Goal: Download file/media

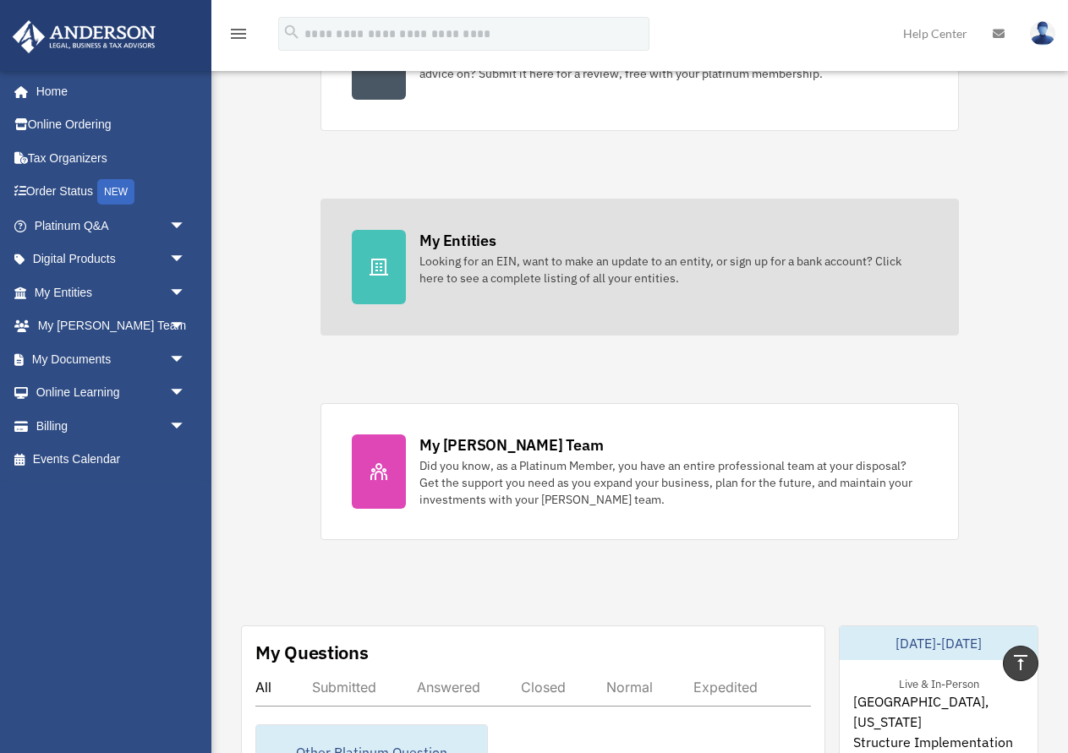
scroll to position [406, 0]
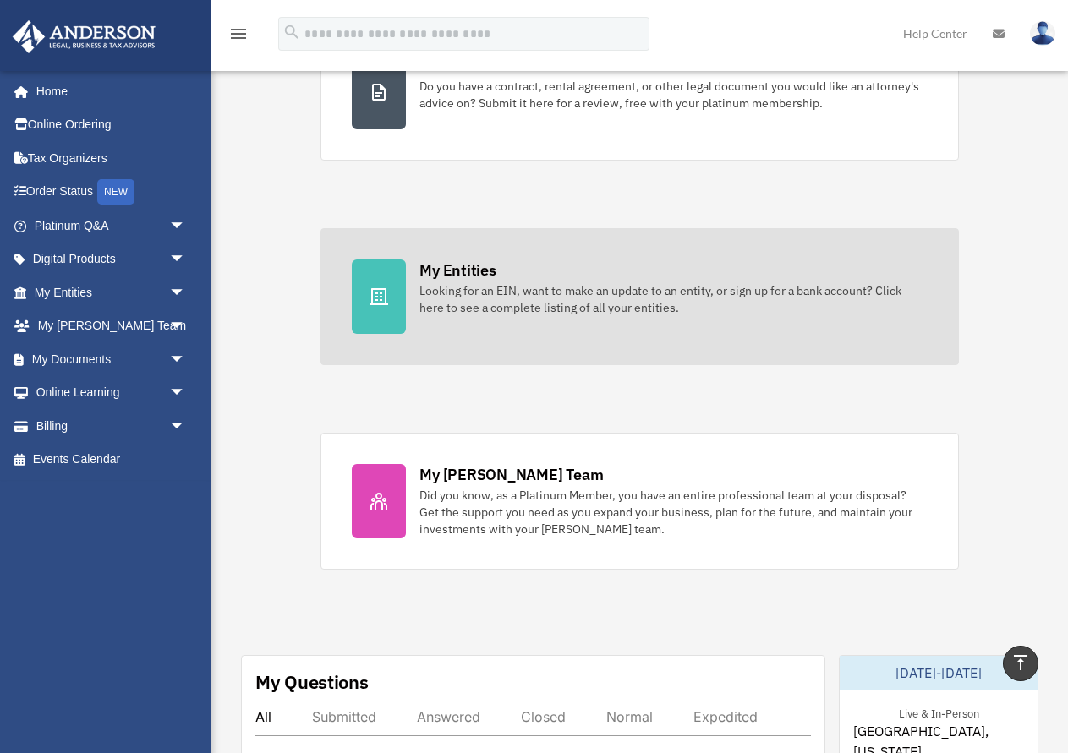
click at [525, 288] on div "Looking for an EIN, want to make an update to an entity, or sign up for a bank …" at bounding box center [672, 299] width 507 height 34
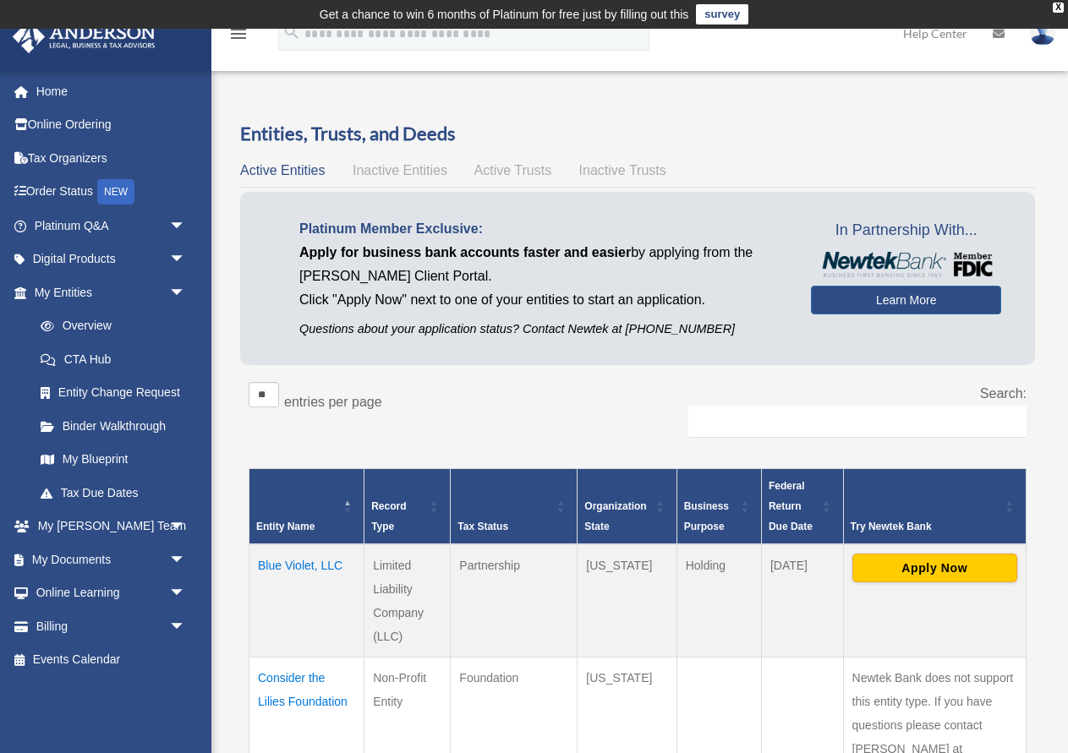
click at [516, 164] on span "Active Trusts" at bounding box center [513, 170] width 78 height 14
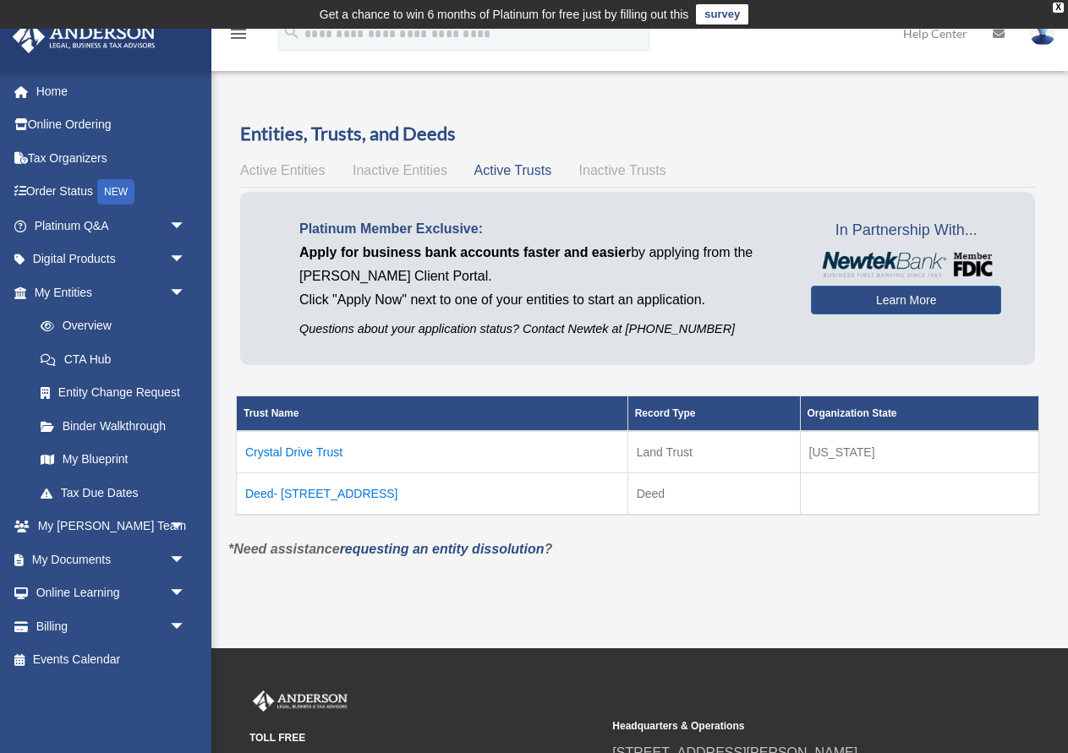
click at [299, 172] on span "Active Entities" at bounding box center [282, 170] width 85 height 14
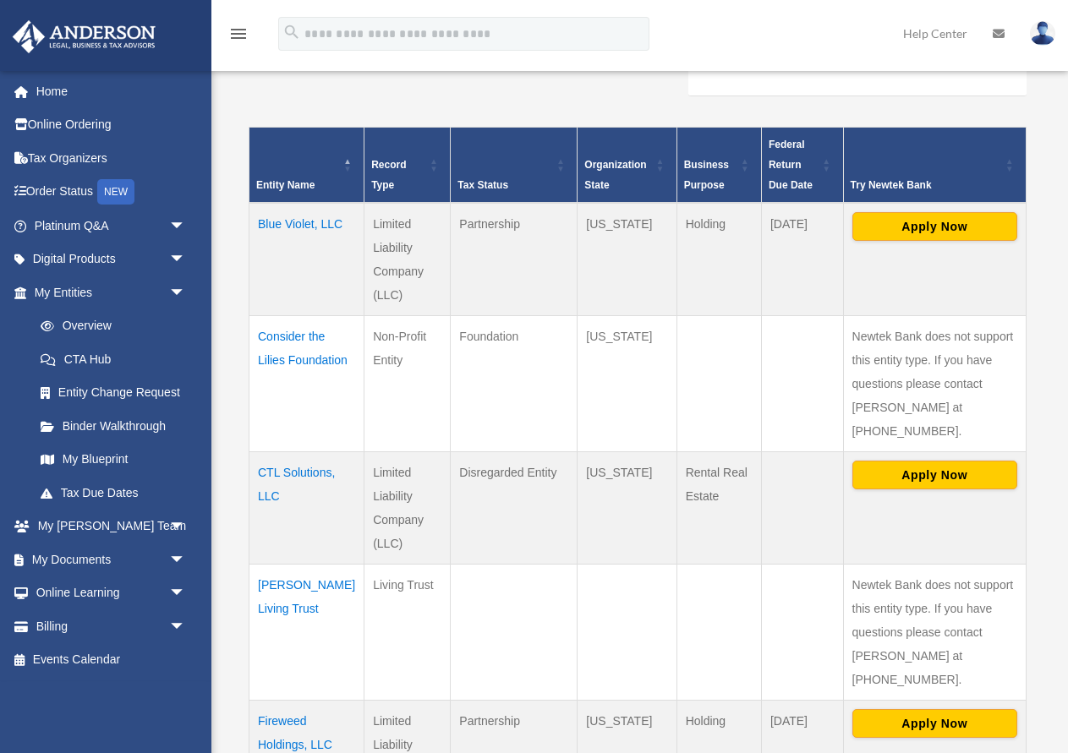
scroll to position [347, 0]
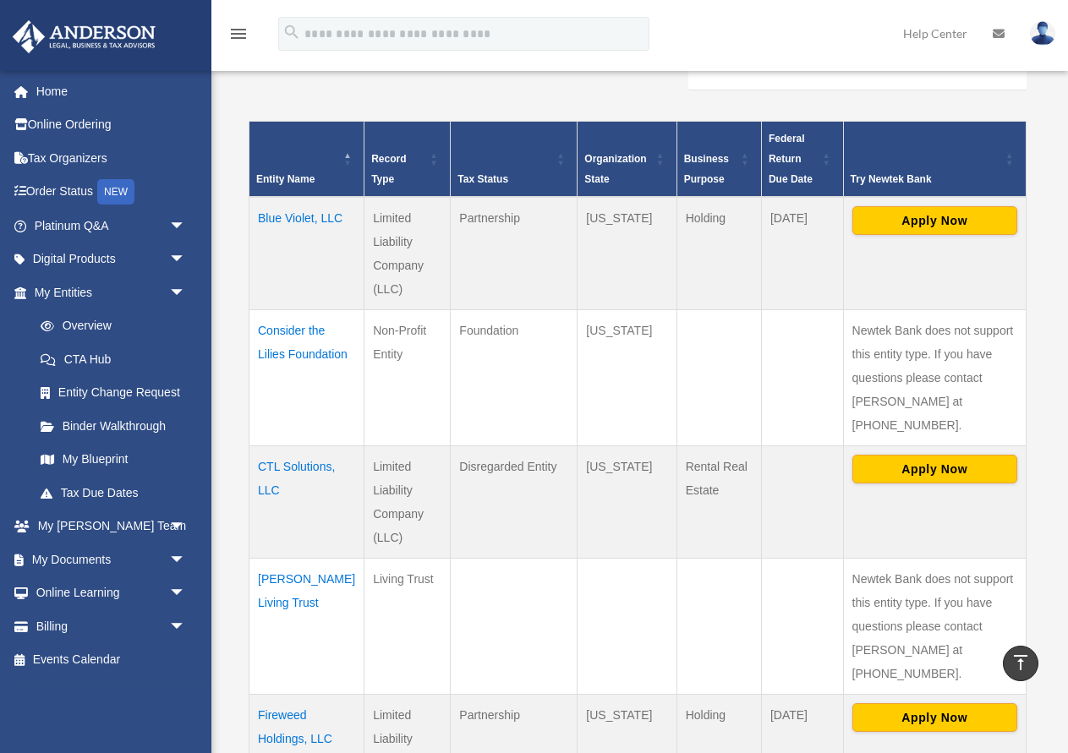
click at [283, 445] on td "CTL Solutions, LLC" at bounding box center [306, 501] width 115 height 112
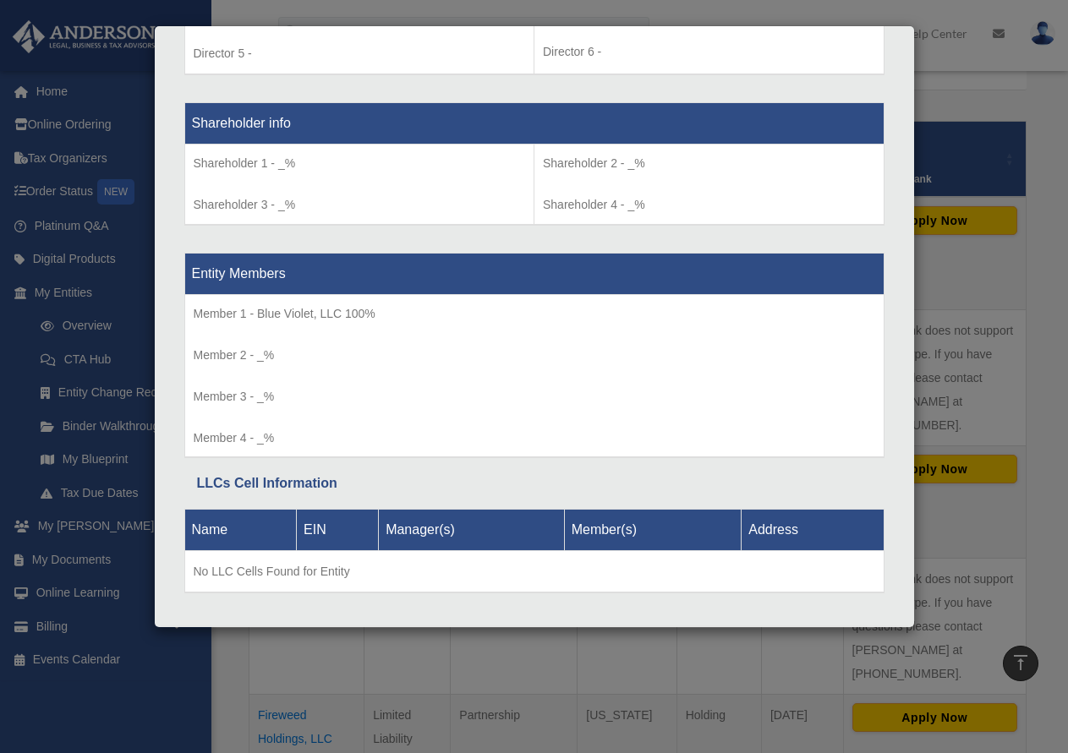
scroll to position [1394, 0]
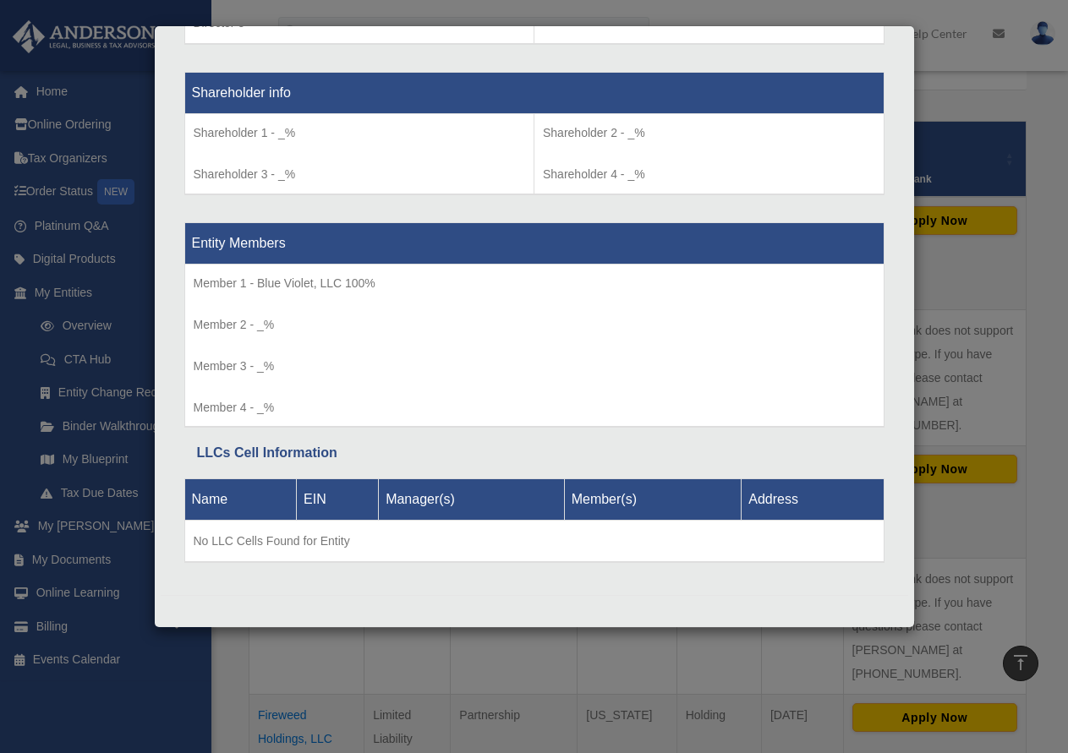
click at [314, 536] on td "No LLC Cells Found for Entity" at bounding box center [533, 542] width 699 height 42
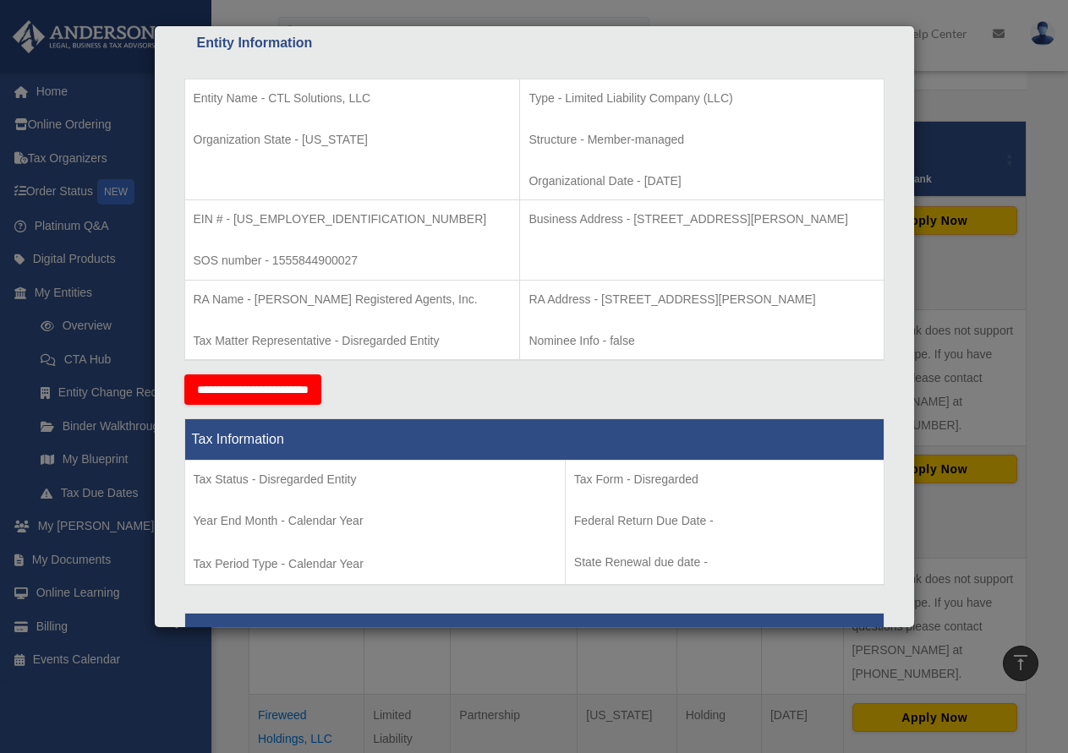
scroll to position [0, 0]
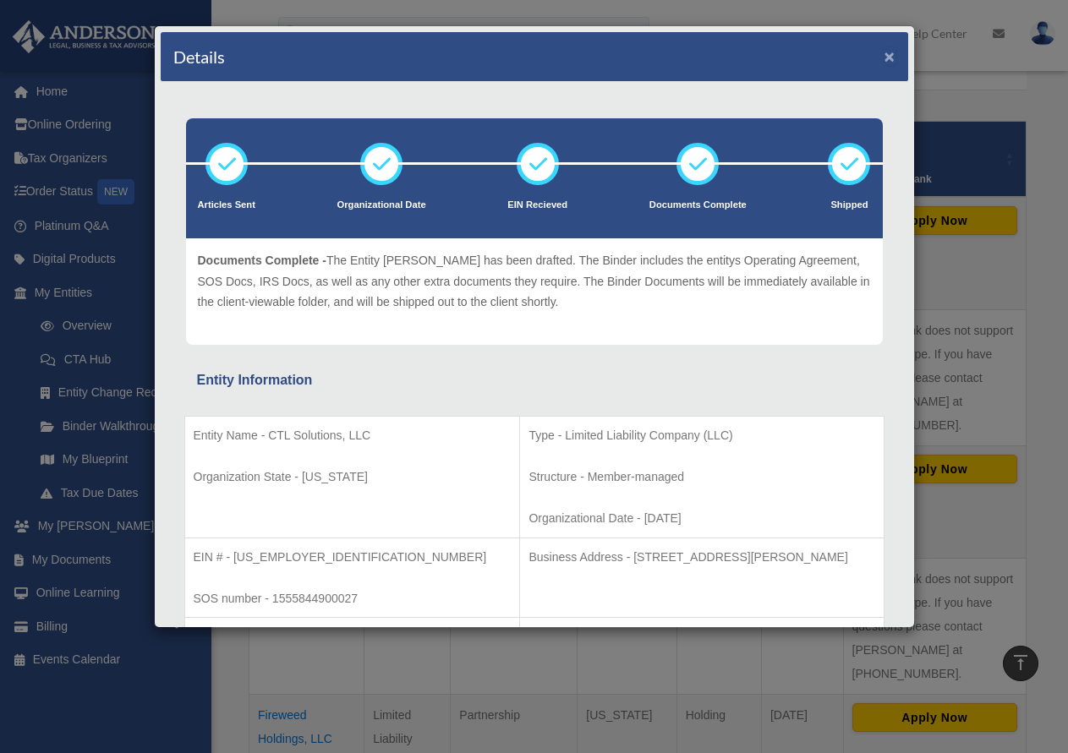
click at [893, 57] on button "×" at bounding box center [889, 56] width 11 height 18
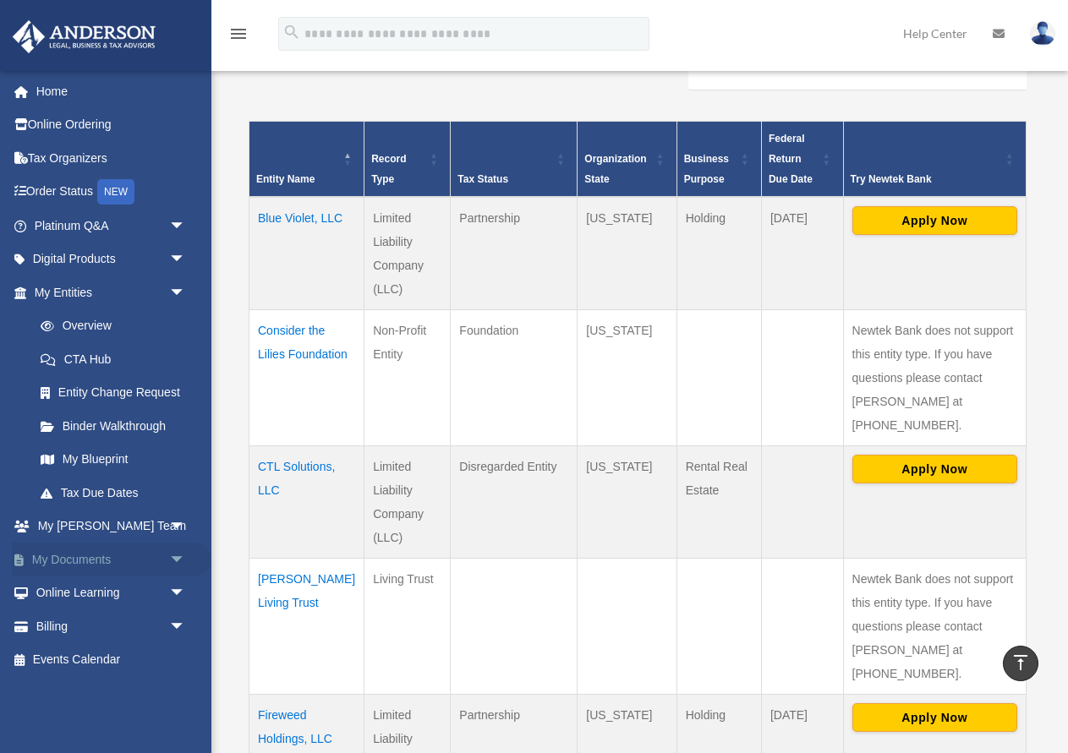
click at [176, 560] on span "arrow_drop_down" at bounding box center [186, 560] width 34 height 35
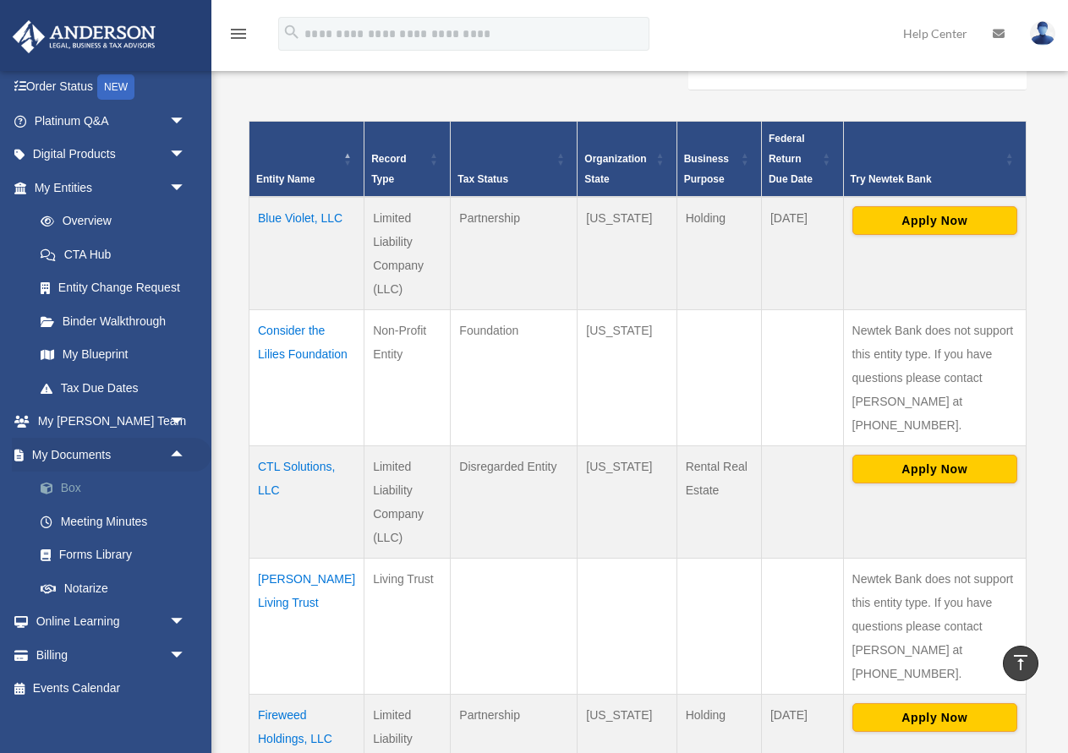
scroll to position [117, 0]
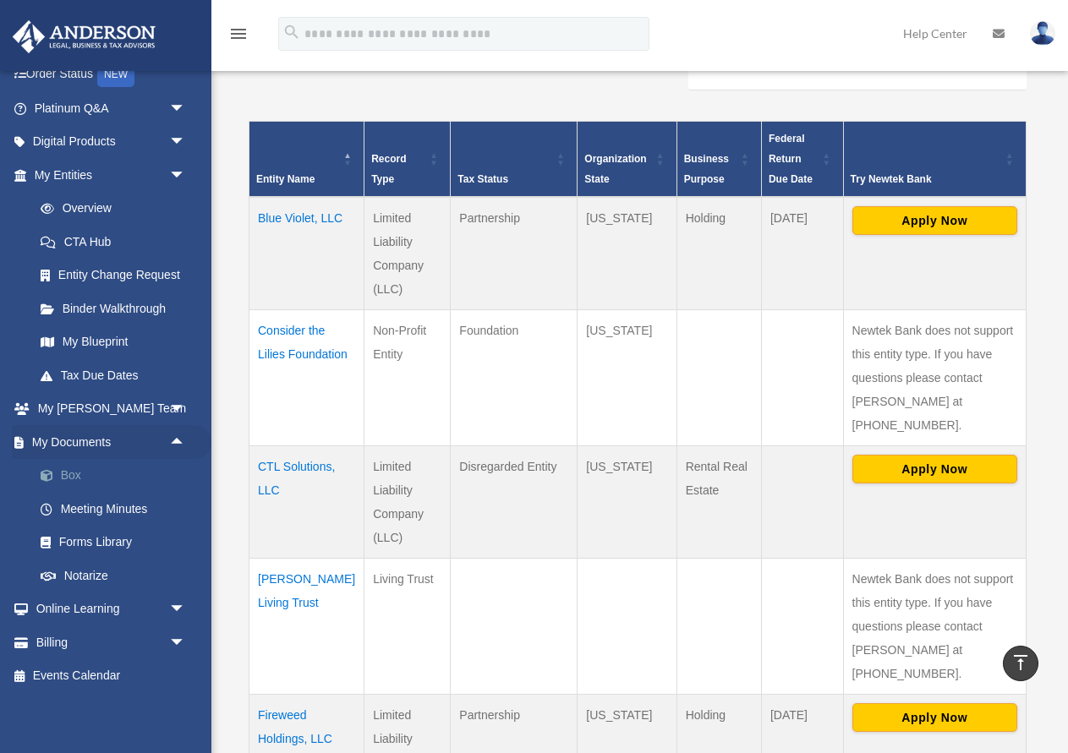
click at [66, 486] on link "Box" at bounding box center [118, 476] width 188 height 34
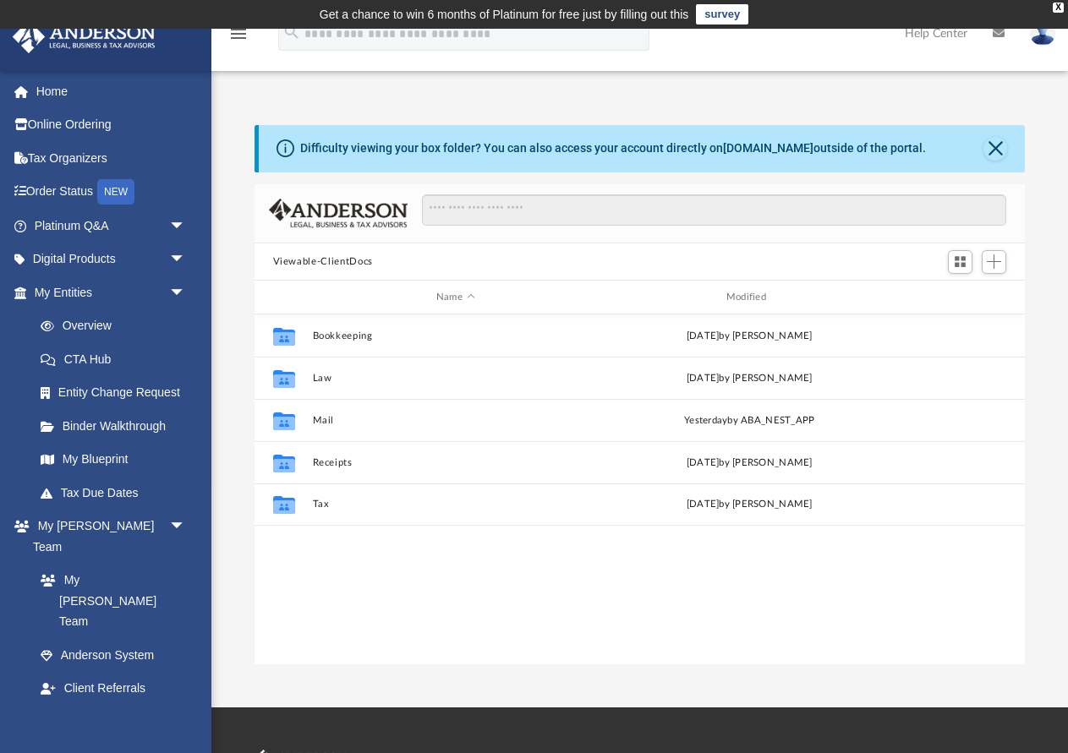
scroll to position [384, 771]
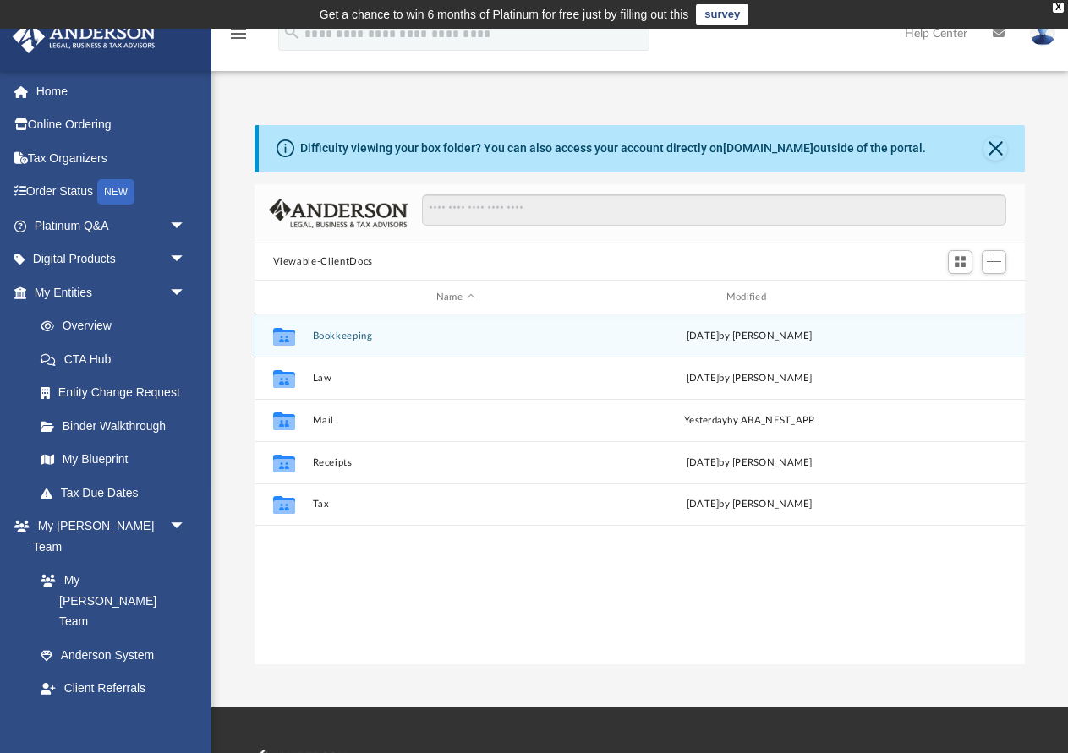
click at [317, 337] on button "Bookkeeping" at bounding box center [455, 335] width 287 height 11
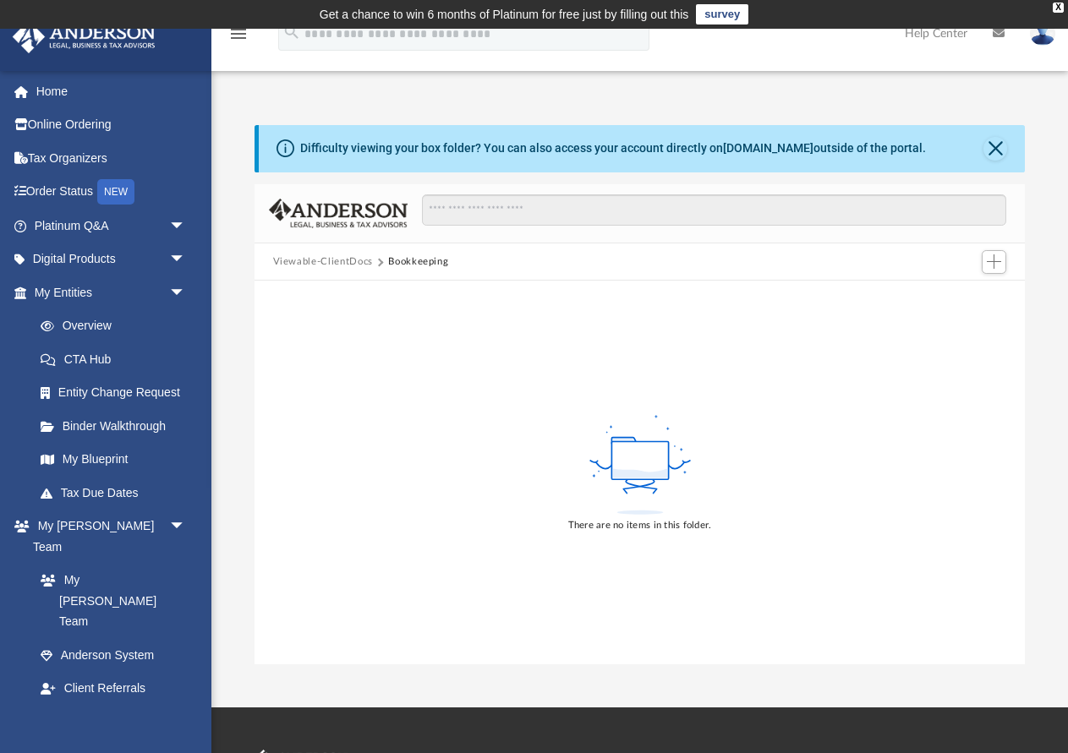
click at [314, 260] on button "Viewable-ClientDocs" at bounding box center [323, 261] width 100 height 15
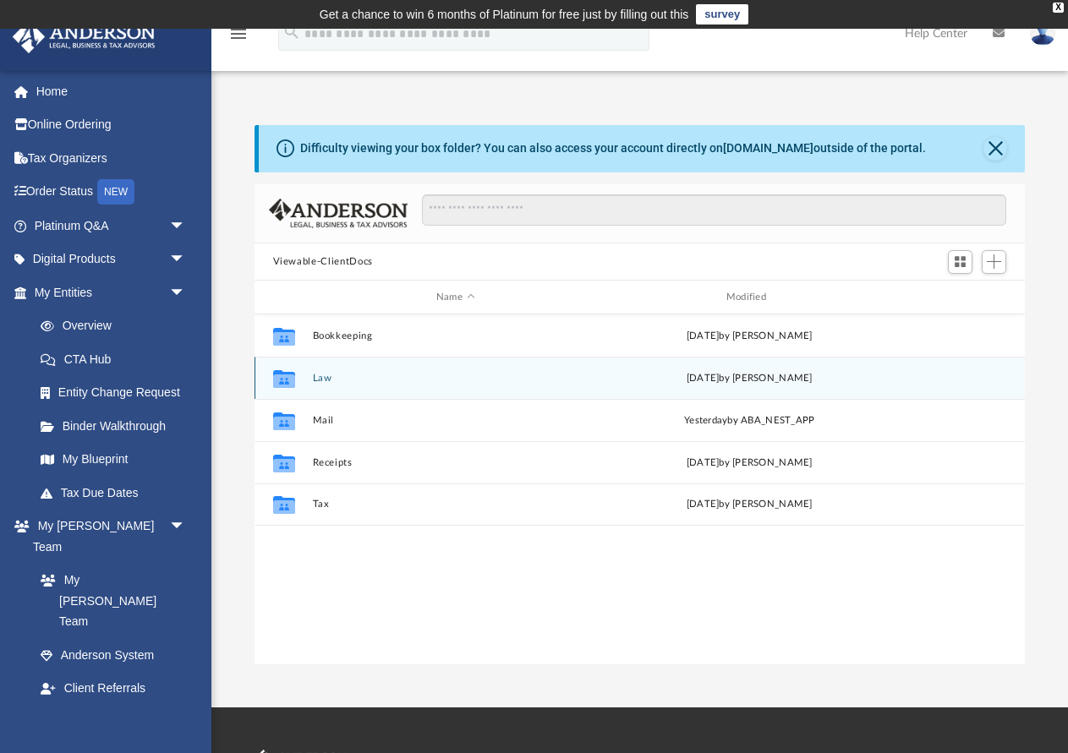
click at [323, 378] on button "Law" at bounding box center [455, 378] width 287 height 11
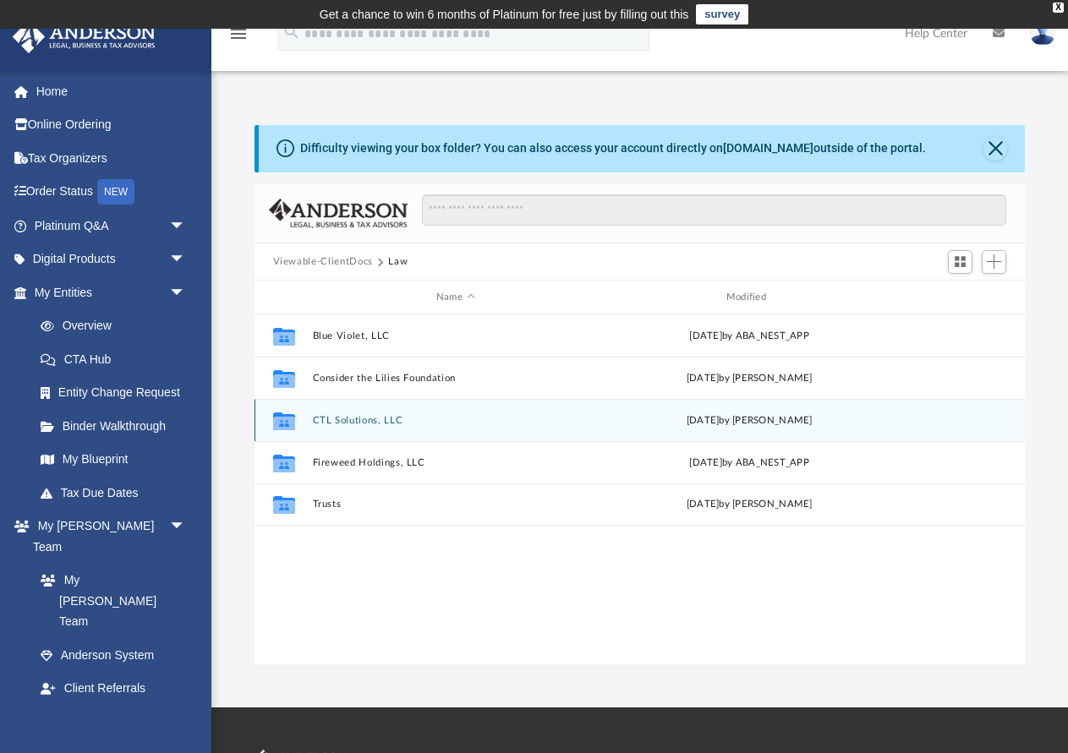
click at [371, 418] on button "CTL Solutions, LLC" at bounding box center [455, 420] width 287 height 11
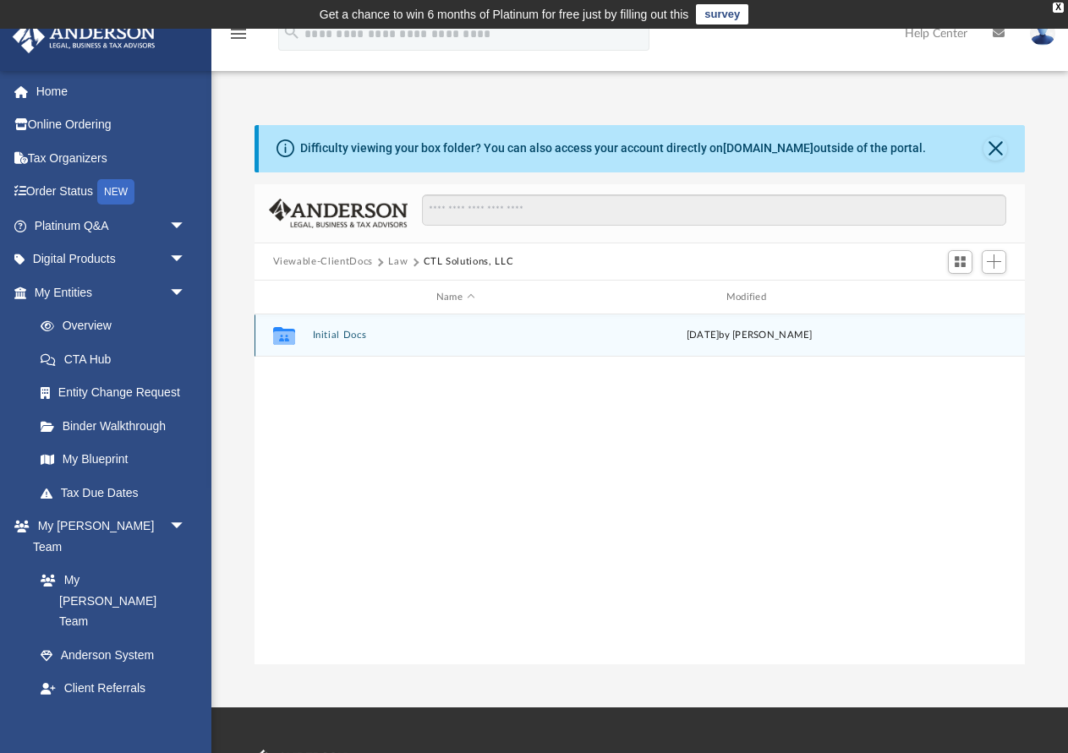
click at [342, 339] on button "Initial Docs" at bounding box center [455, 335] width 287 height 11
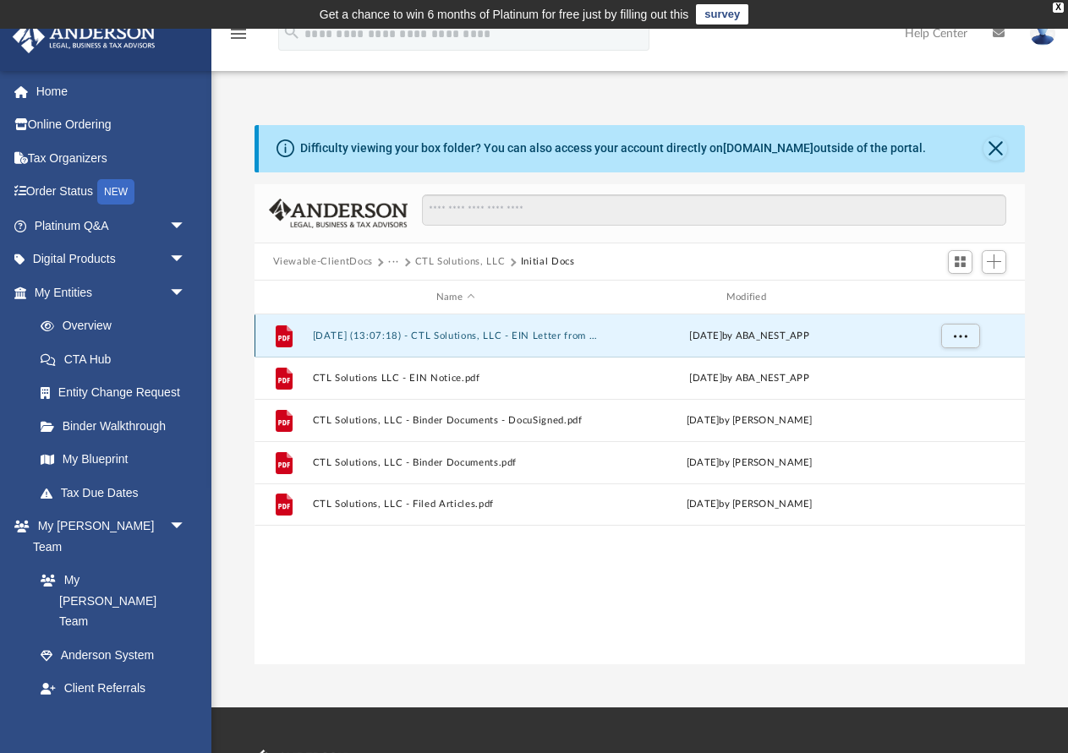
click at [505, 339] on button "2025.04.30 (13:07:18) - CTL Solutions, LLC - EIN Letter from IRS.pdf" at bounding box center [455, 335] width 287 height 11
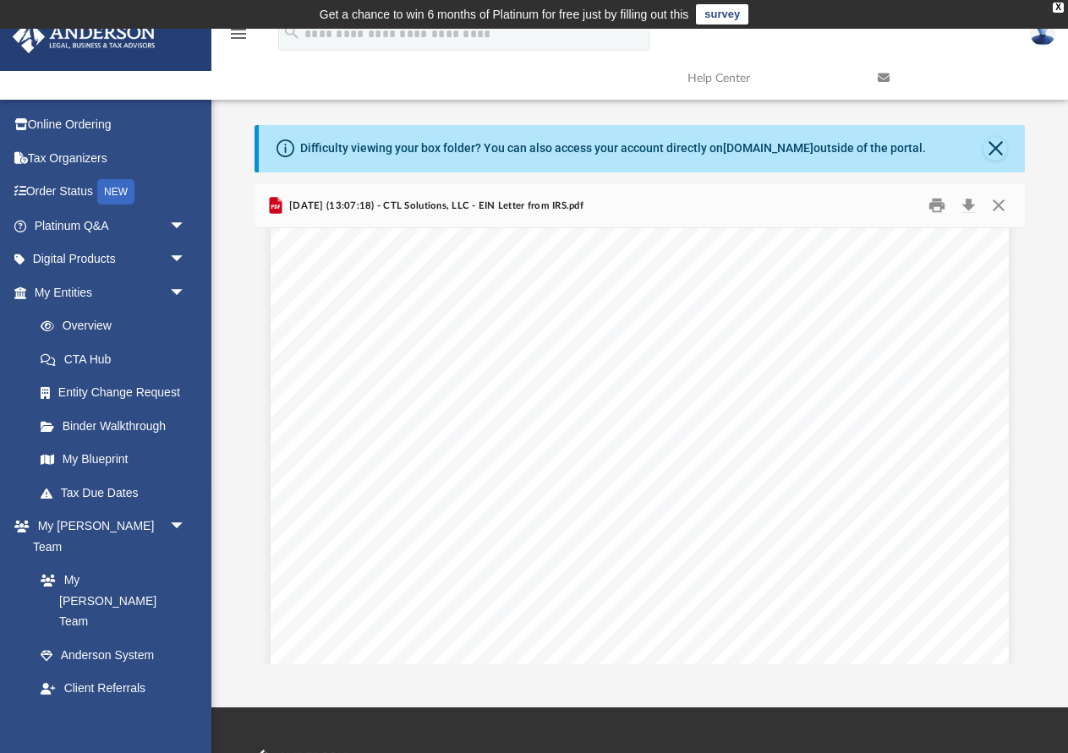
scroll to position [0, 0]
click at [970, 205] on button "Download" at bounding box center [968, 206] width 30 height 26
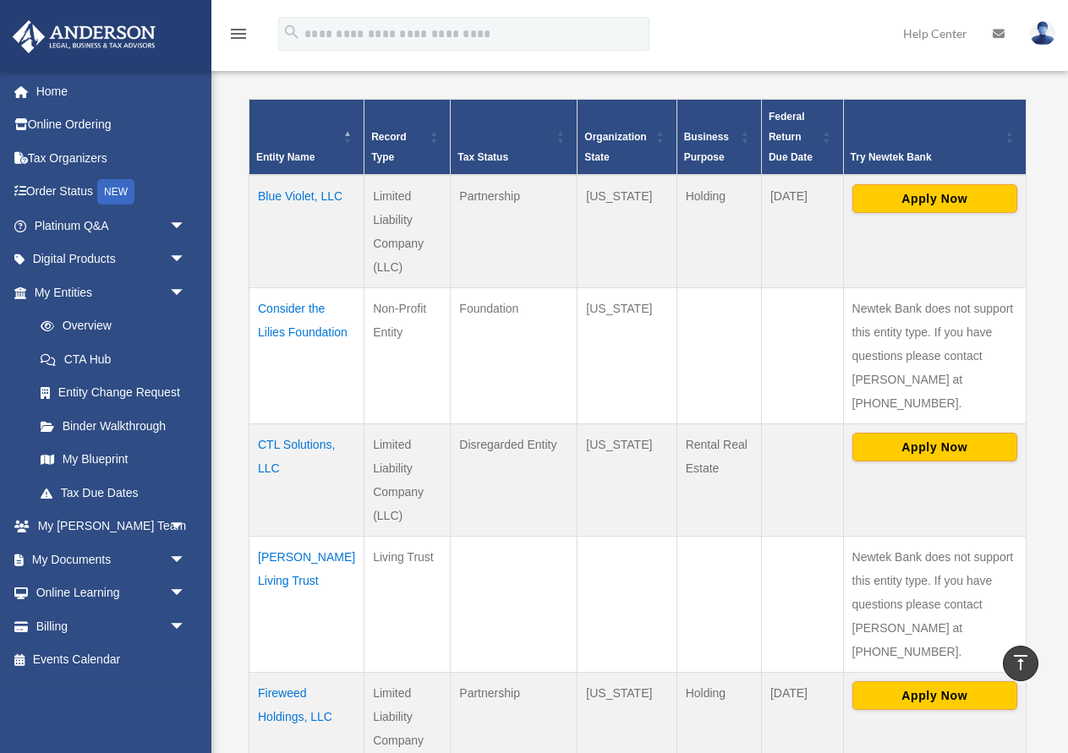
scroll to position [376, 0]
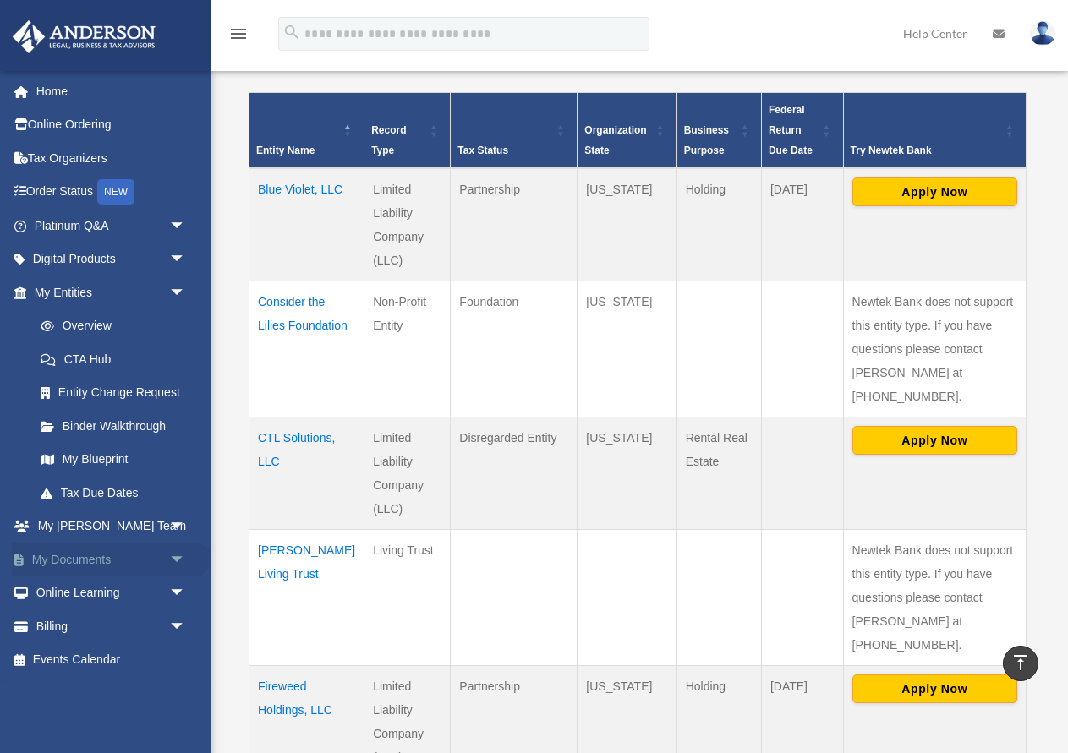
click at [93, 558] on link "My Documents arrow_drop_down" at bounding box center [111, 560] width 199 height 34
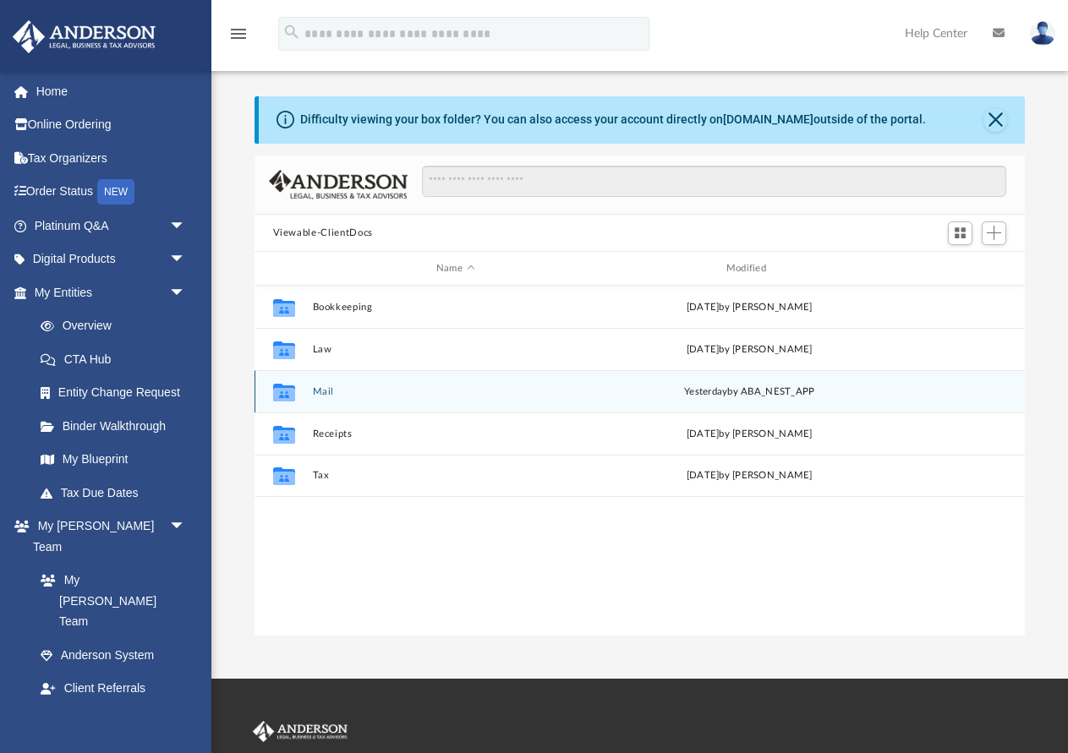
scroll to position [384, 771]
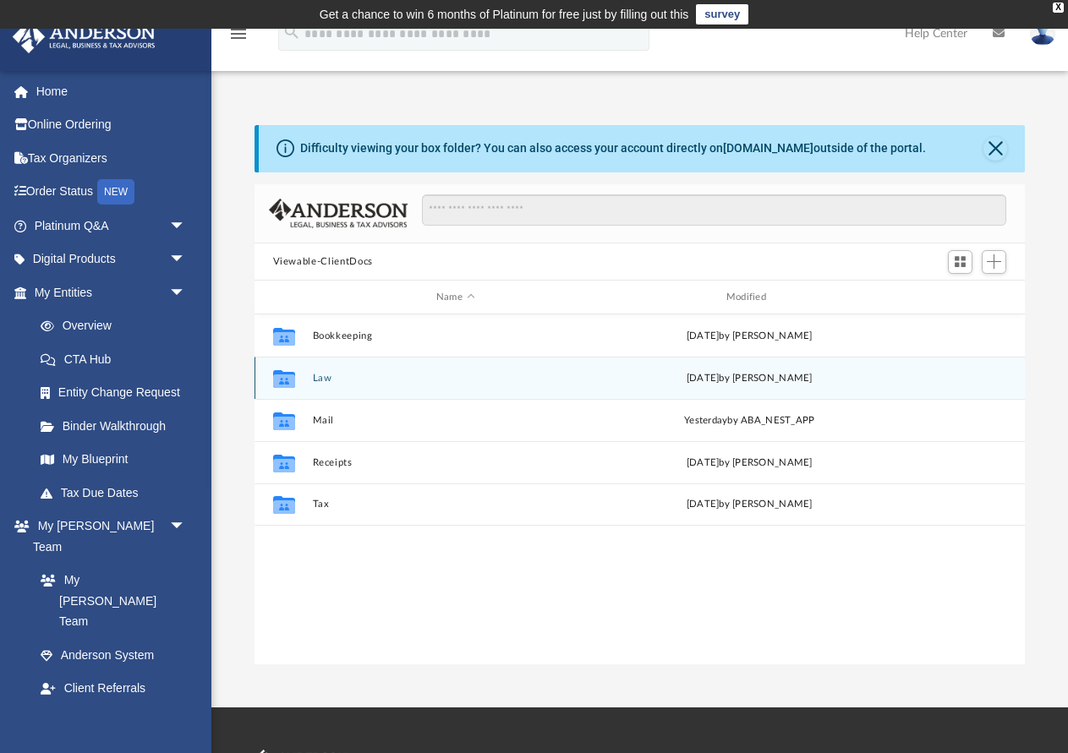
click at [322, 380] on button "Law" at bounding box center [455, 378] width 287 height 11
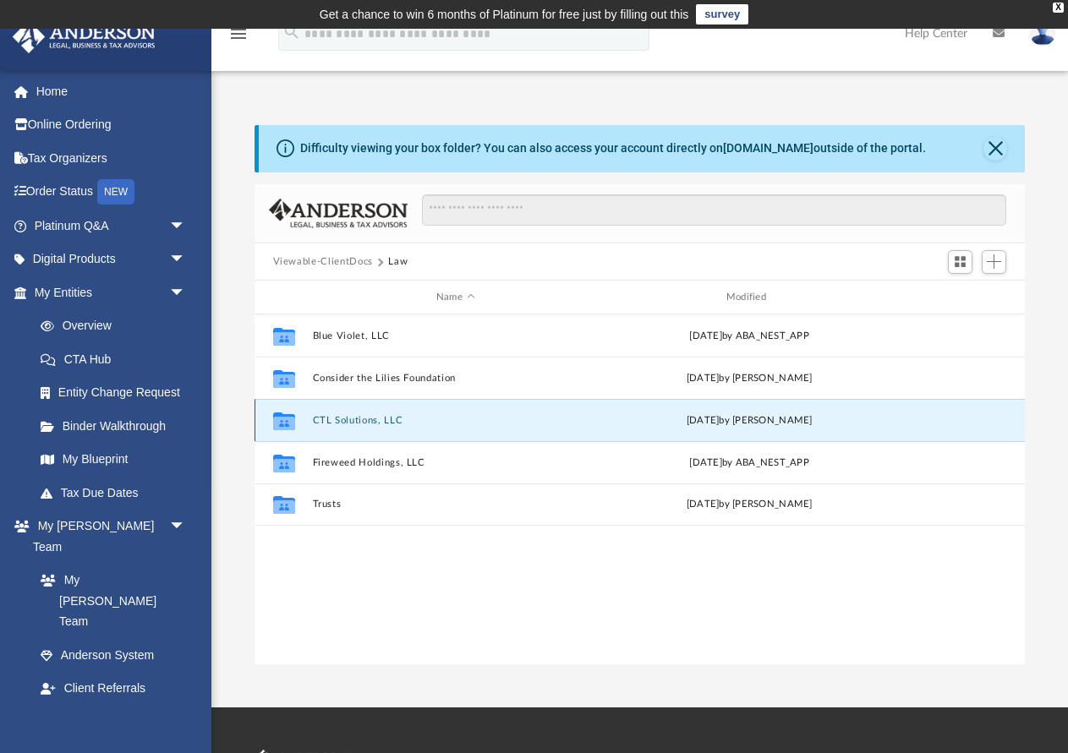
click at [347, 418] on button "CTL Solutions, LLC" at bounding box center [455, 420] width 287 height 11
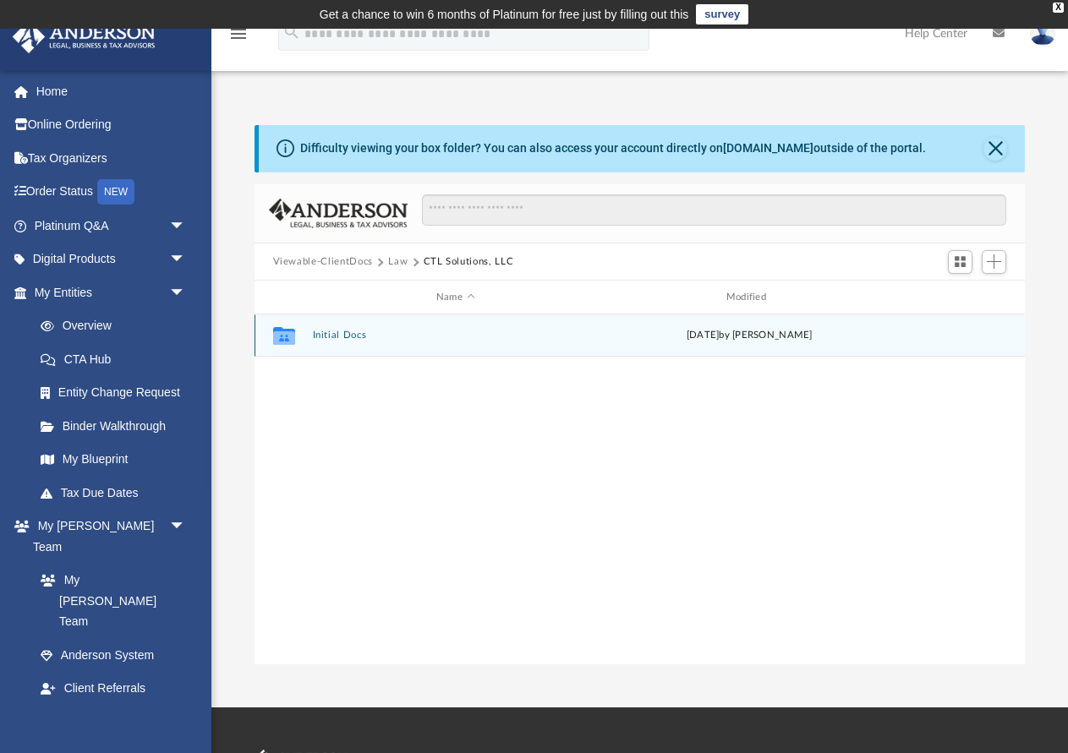
click at [349, 336] on button "Initial Docs" at bounding box center [455, 335] width 287 height 11
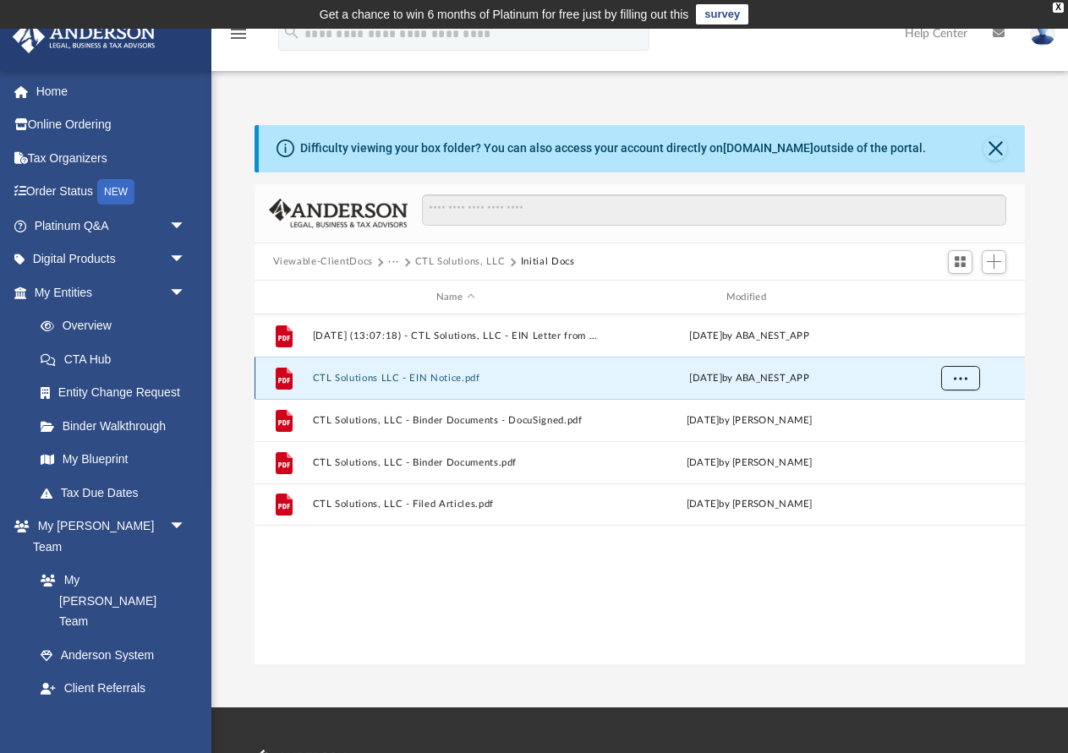
click at [964, 380] on span "More options" at bounding box center [960, 377] width 14 height 9
click at [949, 440] on li "Download" at bounding box center [944, 439] width 49 height 18
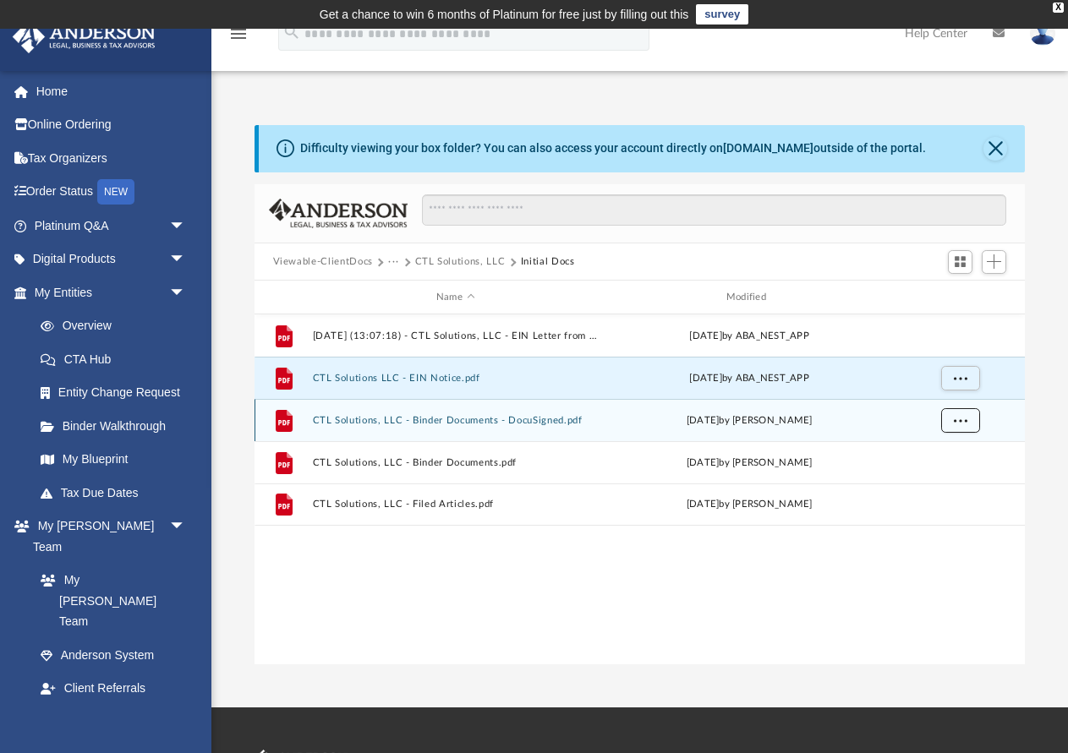
click at [959, 424] on span "More options" at bounding box center [960, 419] width 14 height 9
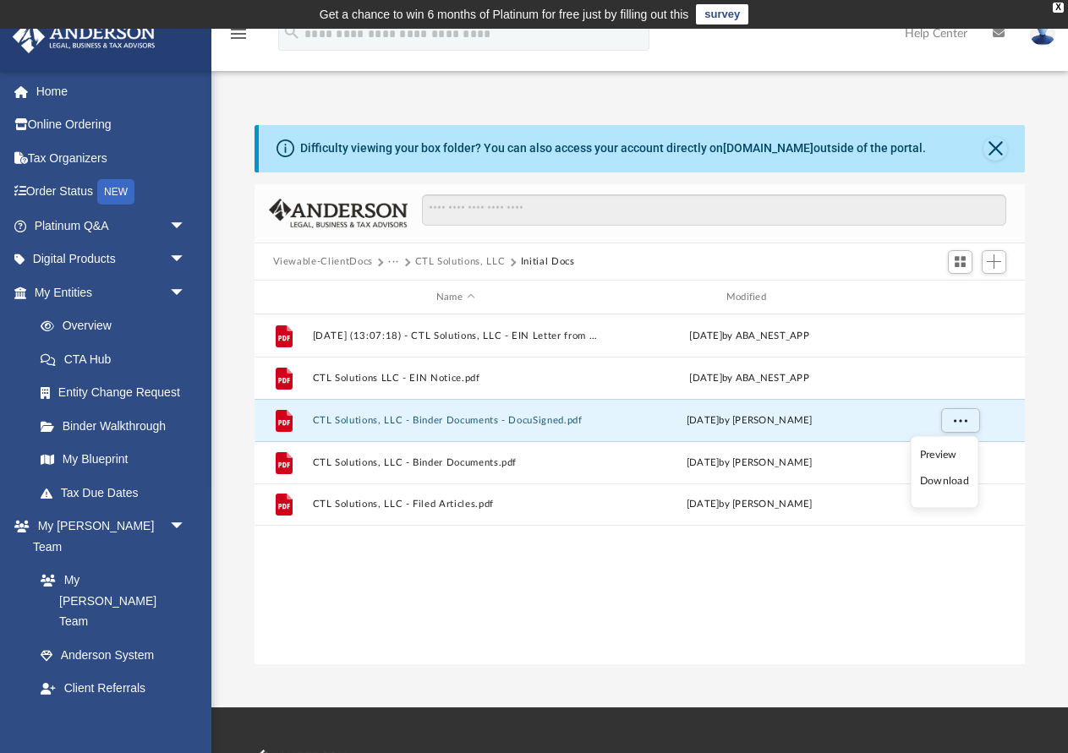
click at [944, 482] on li "Download" at bounding box center [944, 481] width 49 height 18
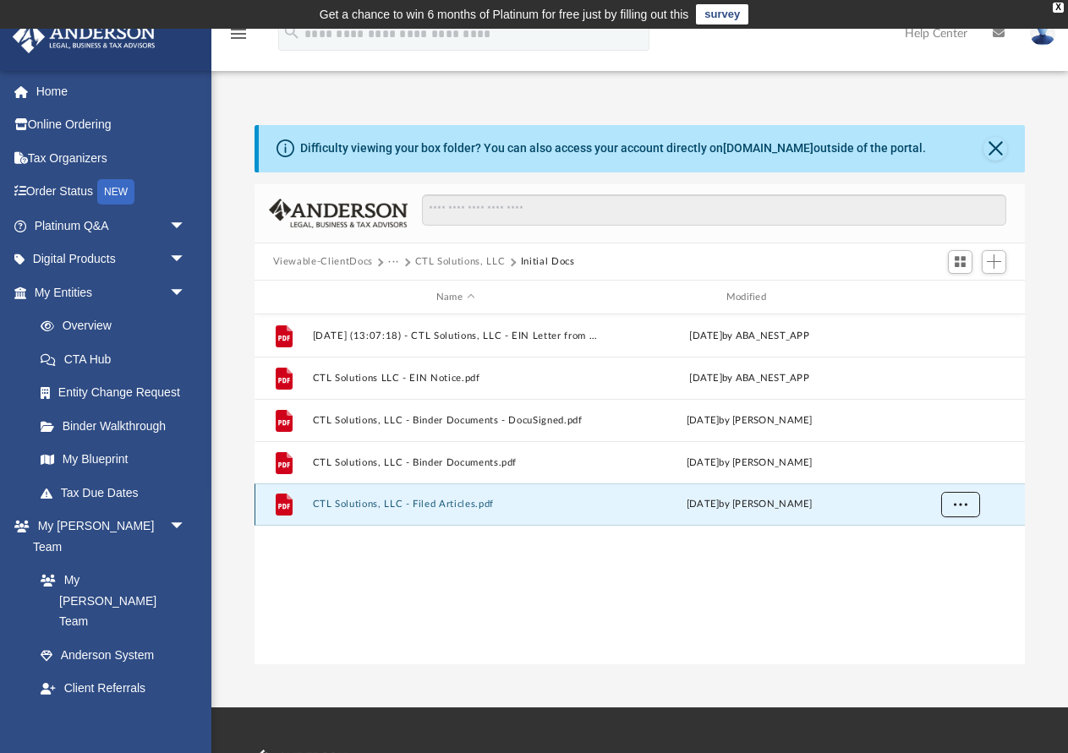
click at [964, 500] on span "More options" at bounding box center [960, 504] width 14 height 9
click at [955, 565] on li "Download" at bounding box center [944, 565] width 49 height 18
click at [396, 260] on button "···" at bounding box center [393, 261] width 11 height 15
click at [406, 289] on li "Law" at bounding box center [406, 291] width 19 height 18
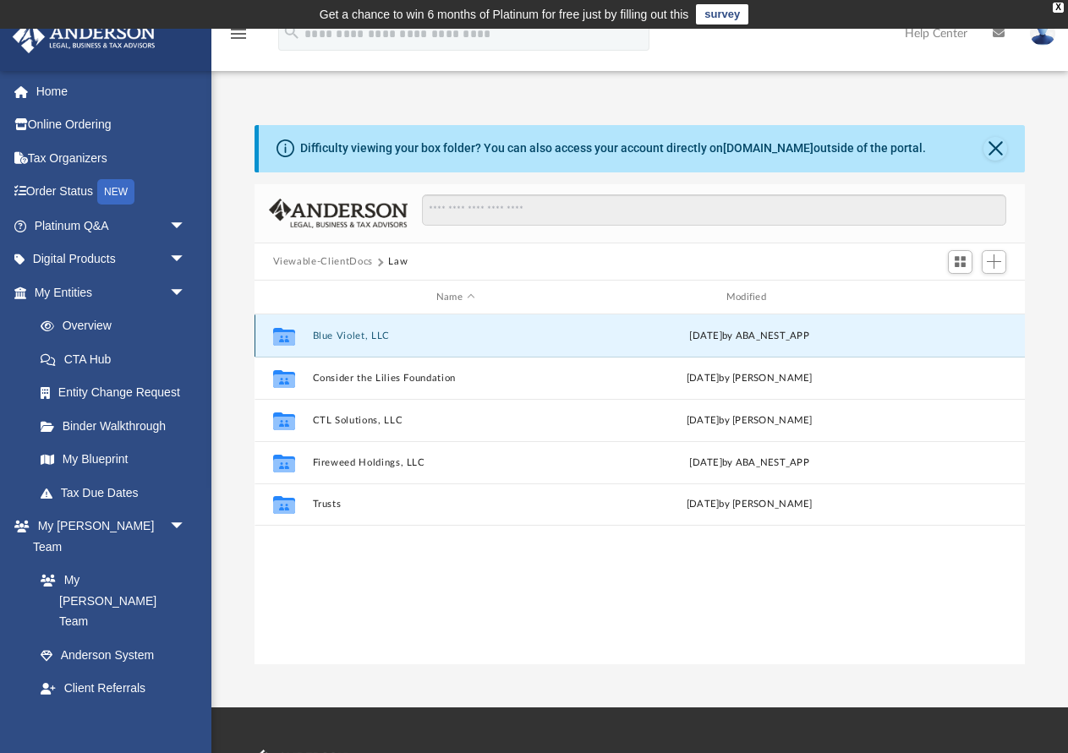
click at [364, 333] on button "Blue Violet, LLC" at bounding box center [455, 335] width 287 height 11
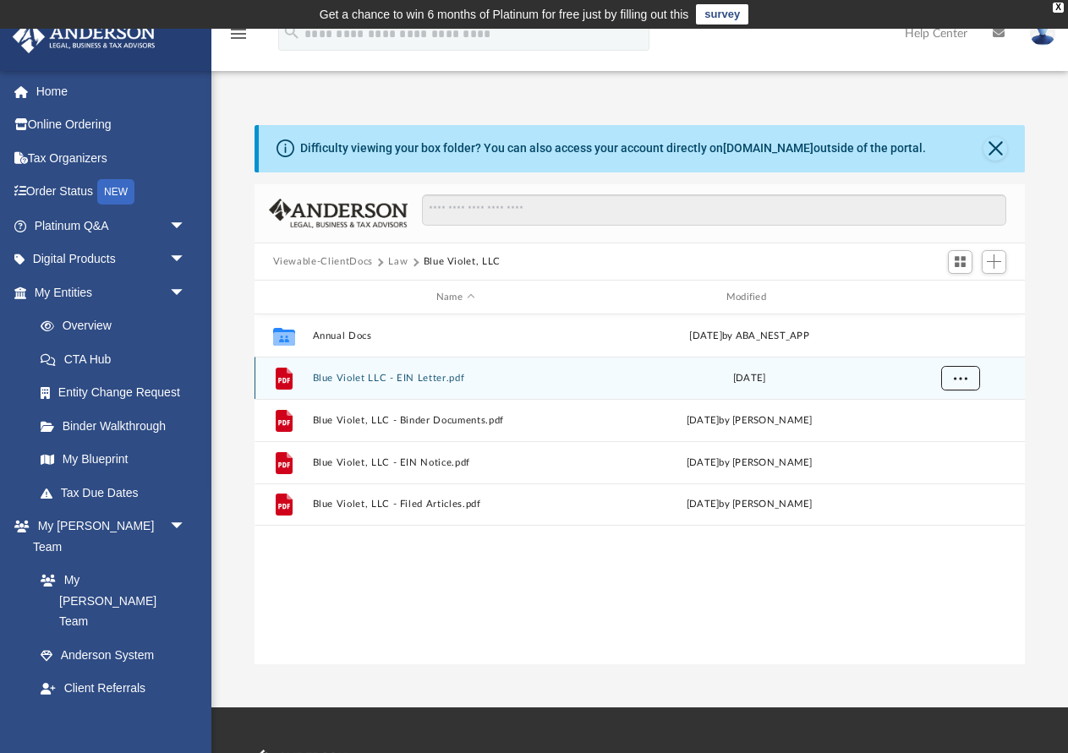
click at [960, 380] on span "More options" at bounding box center [960, 377] width 14 height 9
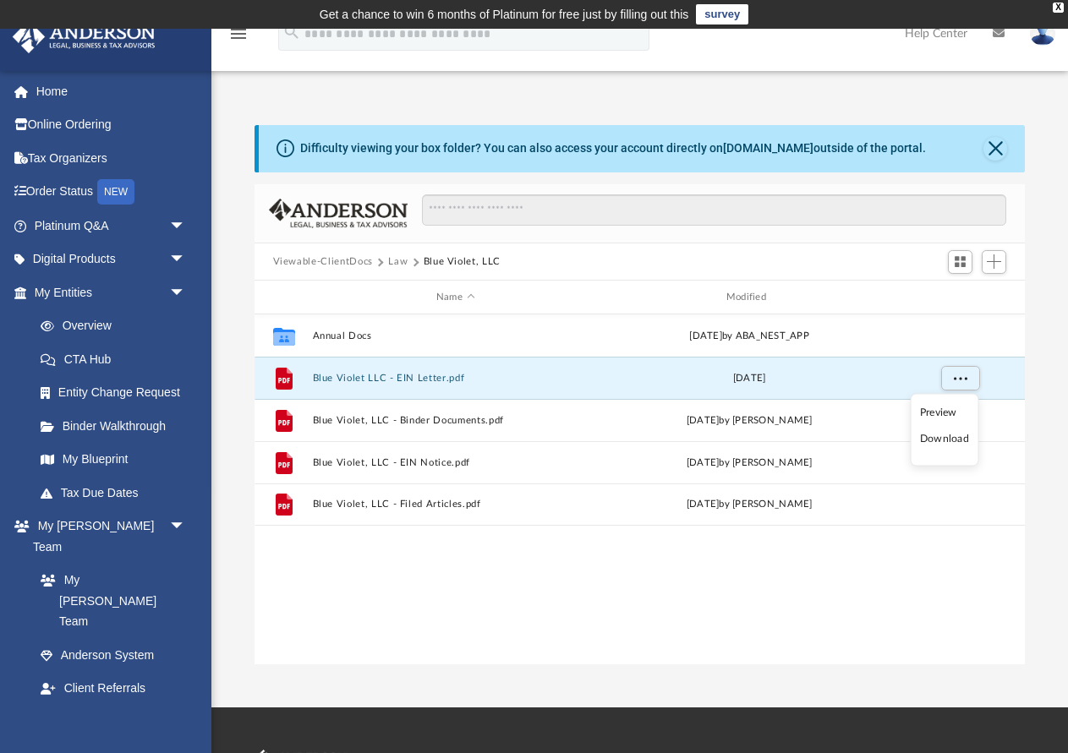
click at [940, 439] on li "Download" at bounding box center [944, 439] width 49 height 18
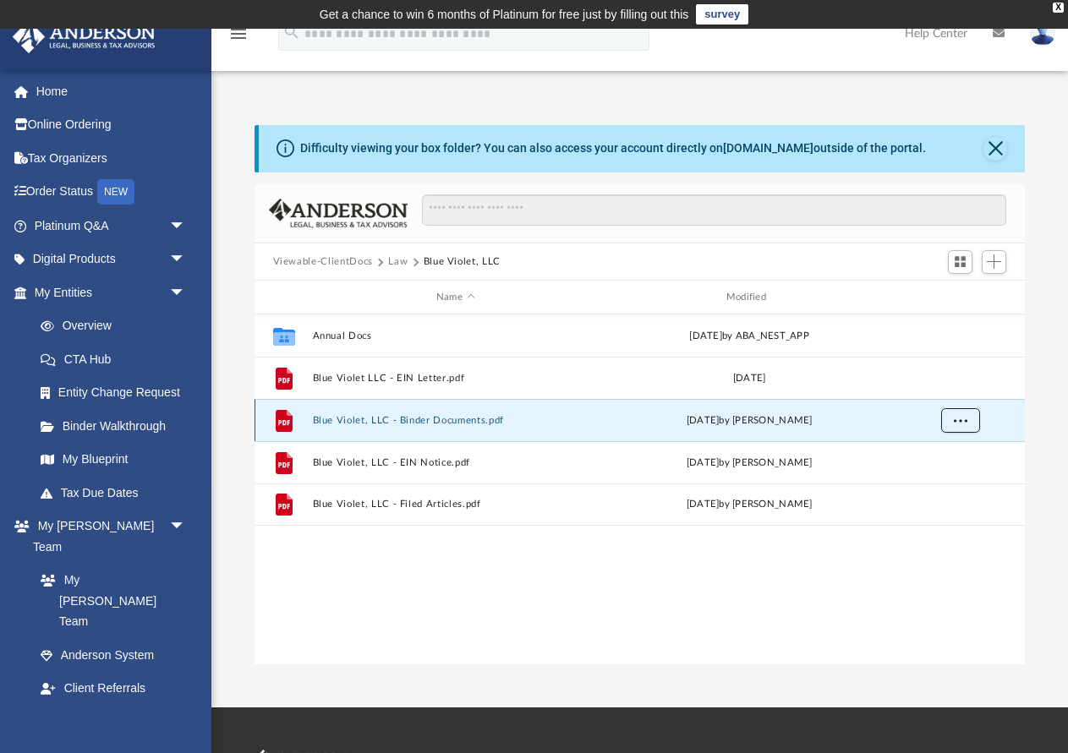
click at [958, 417] on span "More options" at bounding box center [960, 419] width 14 height 9
click at [946, 479] on li "Download" at bounding box center [944, 481] width 49 height 18
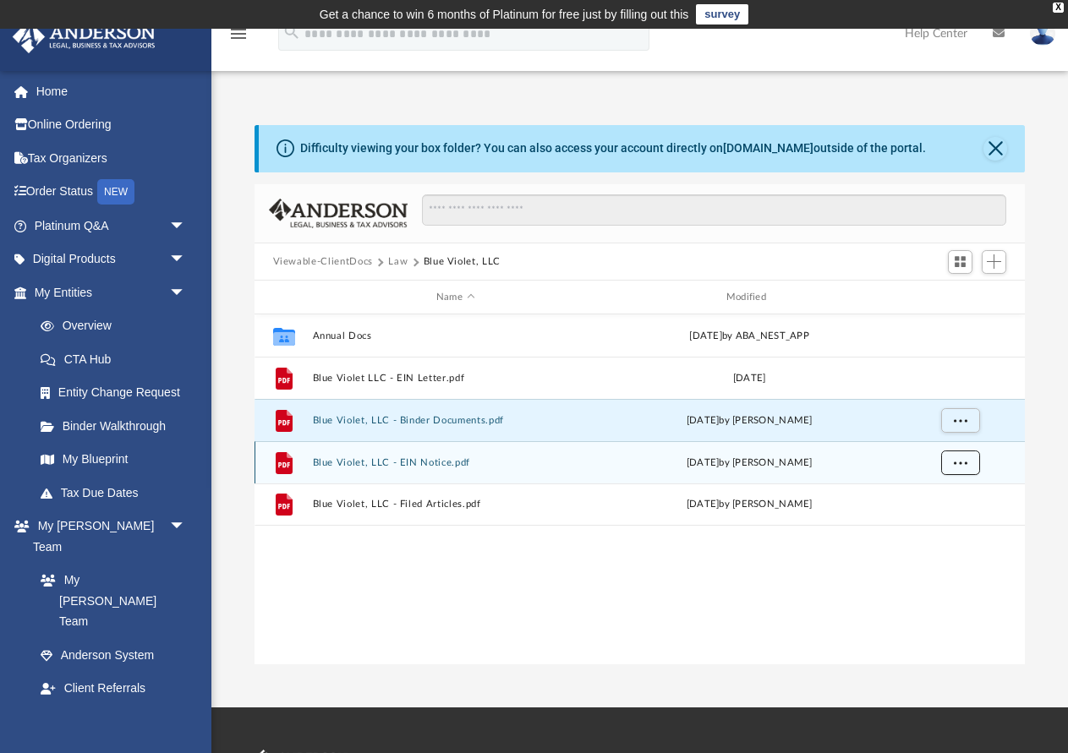
click at [959, 461] on span "More options" at bounding box center [960, 461] width 14 height 9
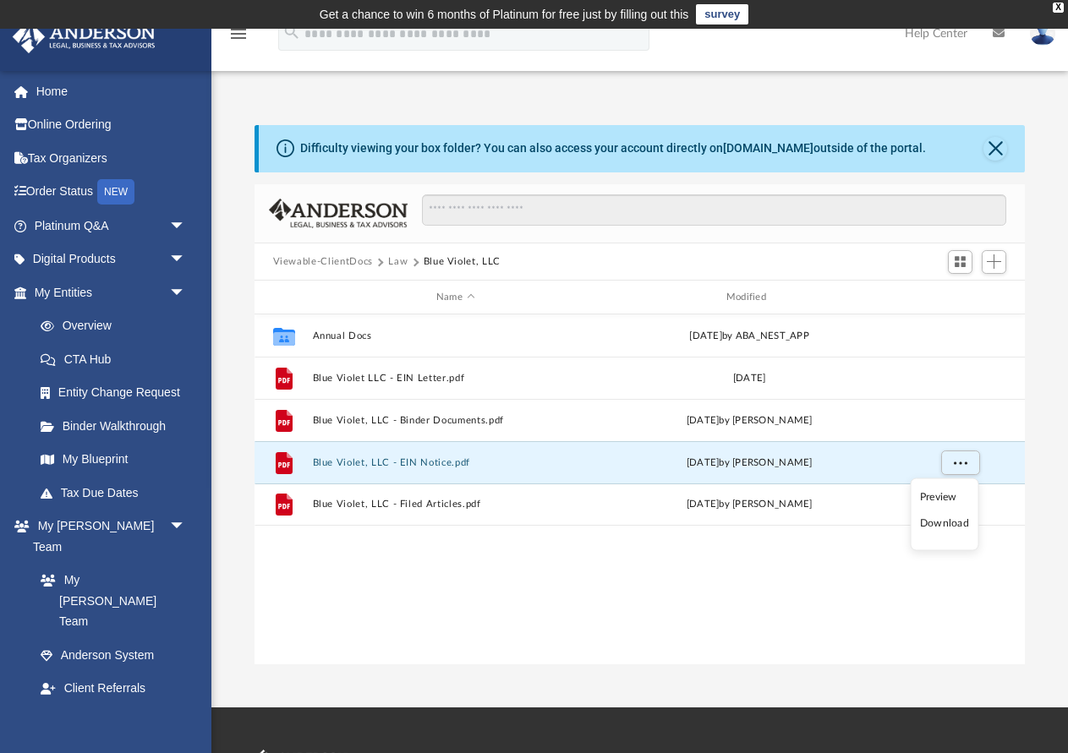
click at [944, 525] on li "Download" at bounding box center [944, 524] width 49 height 18
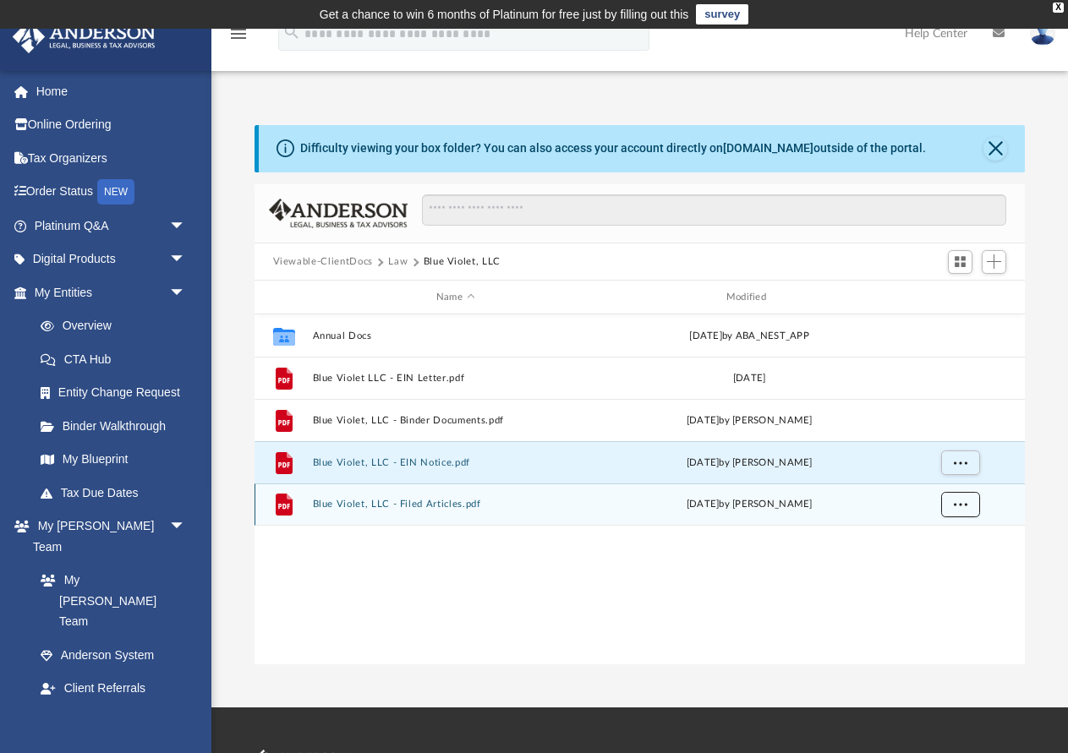
click at [962, 500] on span "More options" at bounding box center [960, 504] width 14 height 9
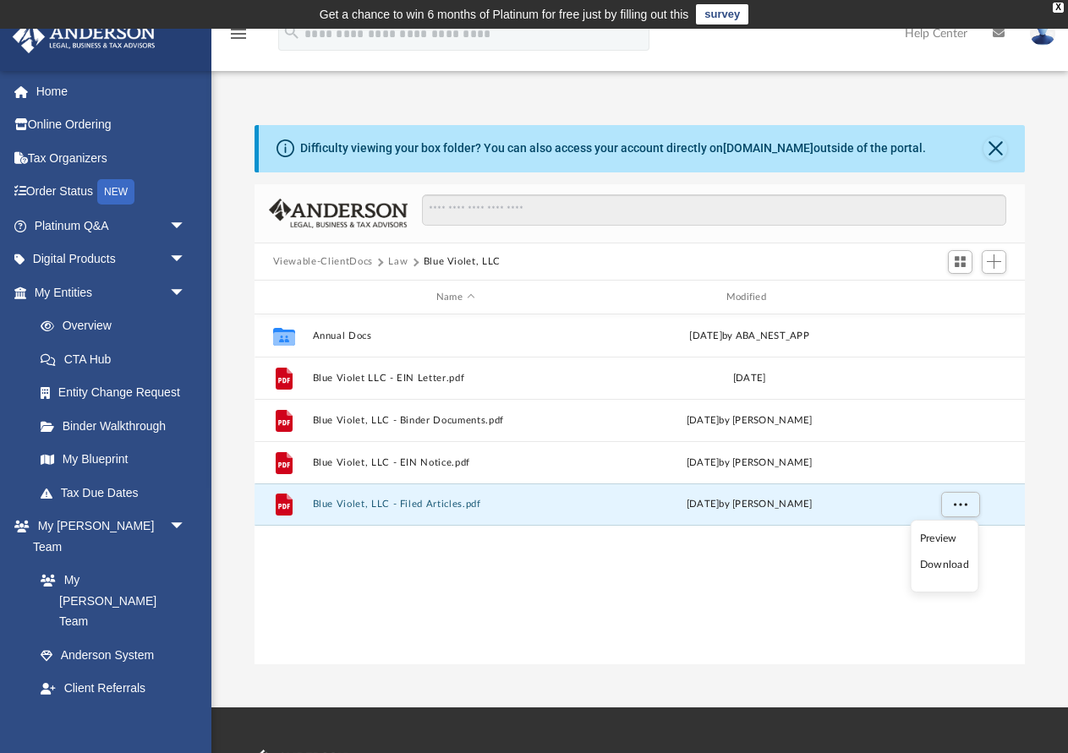
click at [950, 565] on li "Download" at bounding box center [944, 565] width 49 height 18
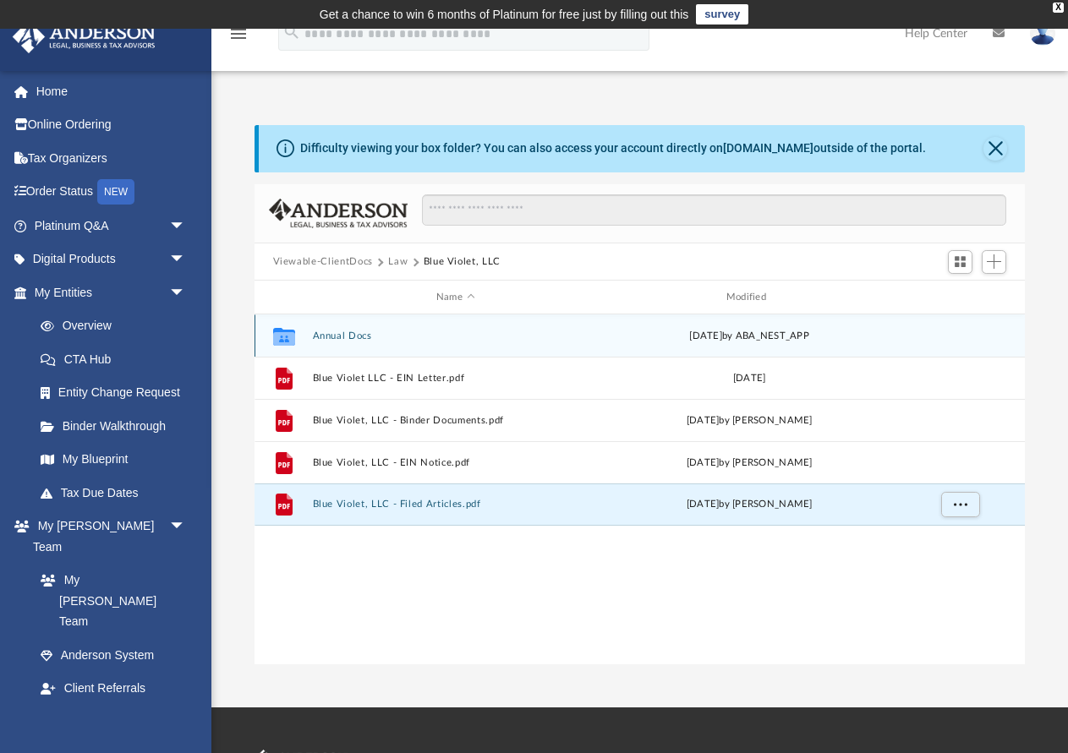
click at [347, 334] on button "Annual Docs" at bounding box center [455, 335] width 287 height 11
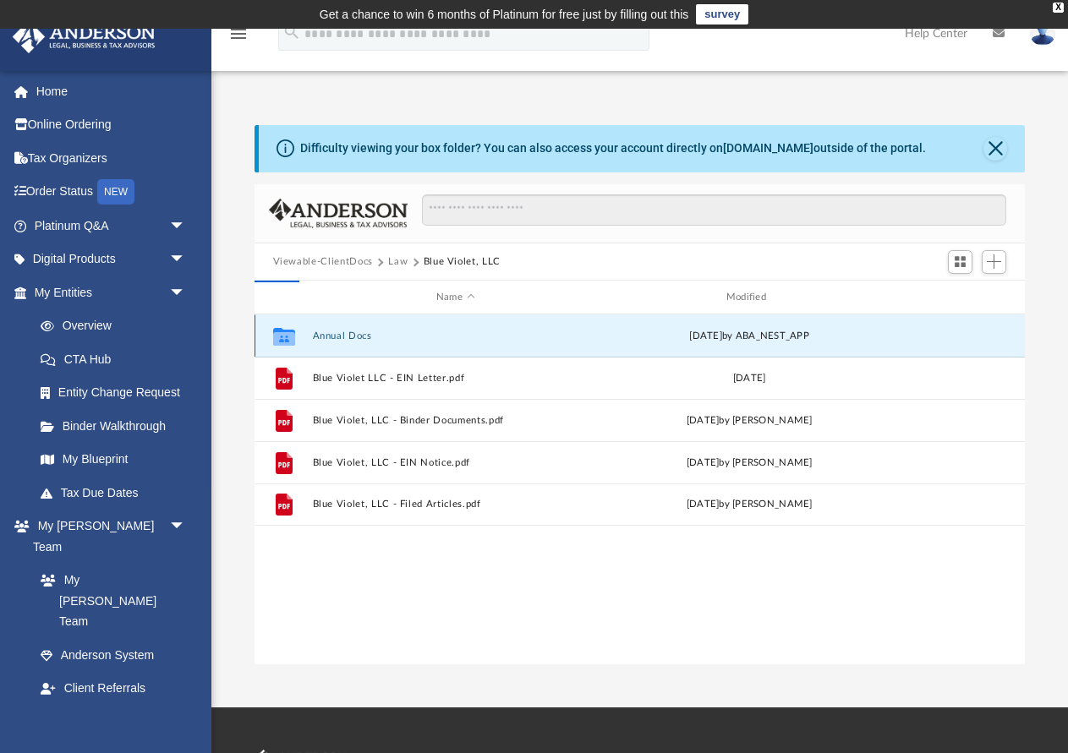
click at [347, 334] on button "Annual Docs" at bounding box center [455, 335] width 287 height 11
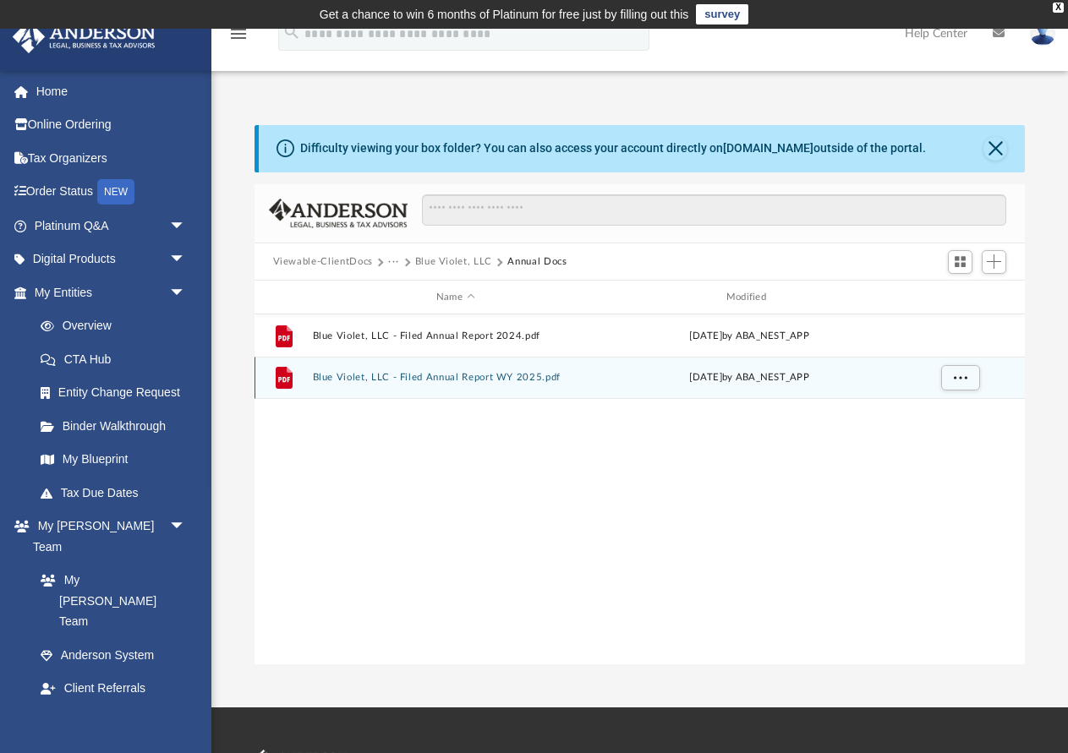
click at [427, 380] on button "Blue Violet, LLC - Filed Annual Report WY 2025.pdf" at bounding box center [455, 377] width 287 height 11
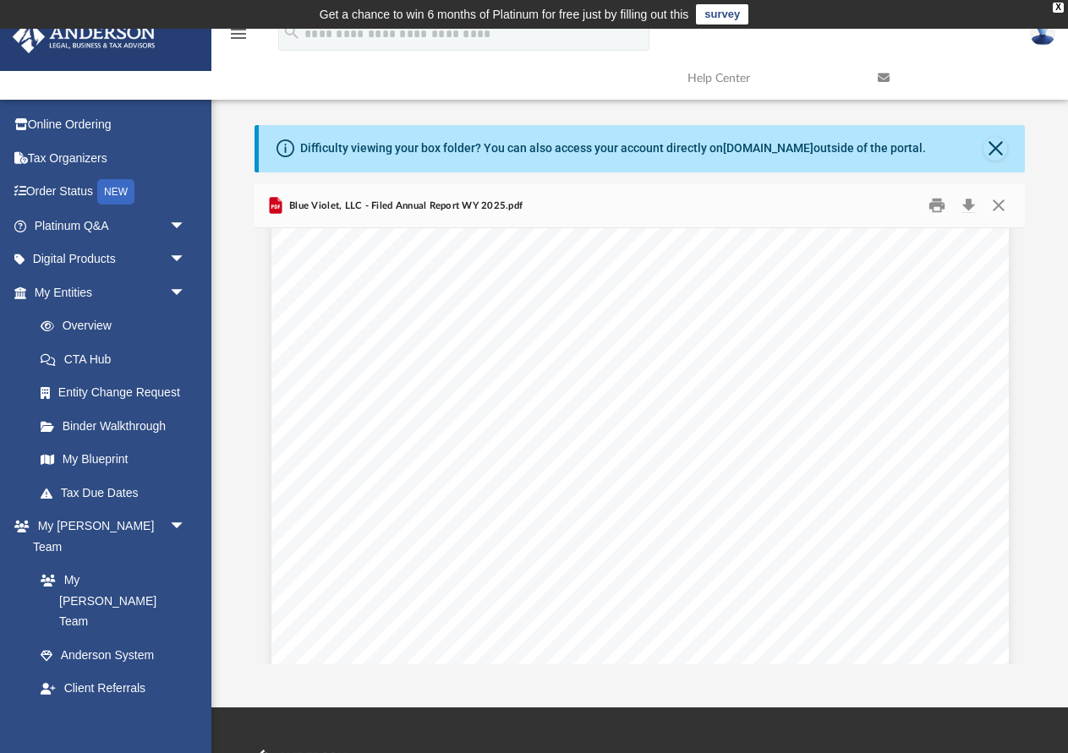
scroll to position [0, 0]
